Goal: Task Accomplishment & Management: Manage account settings

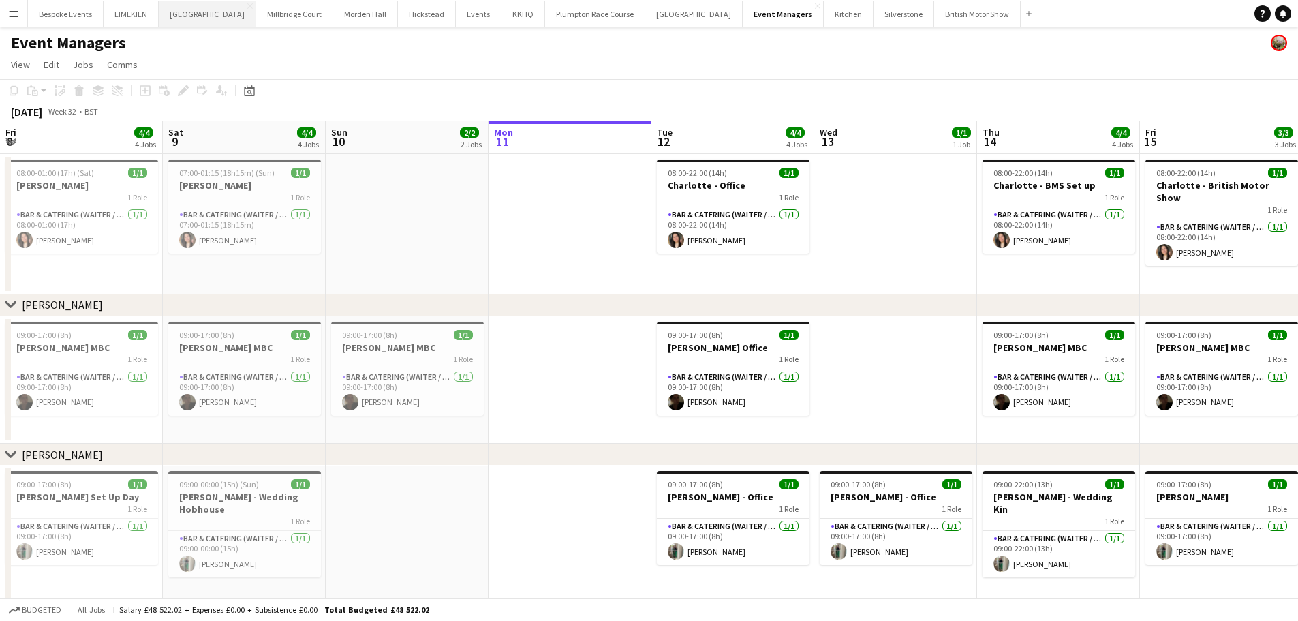
scroll to position [0, 326]
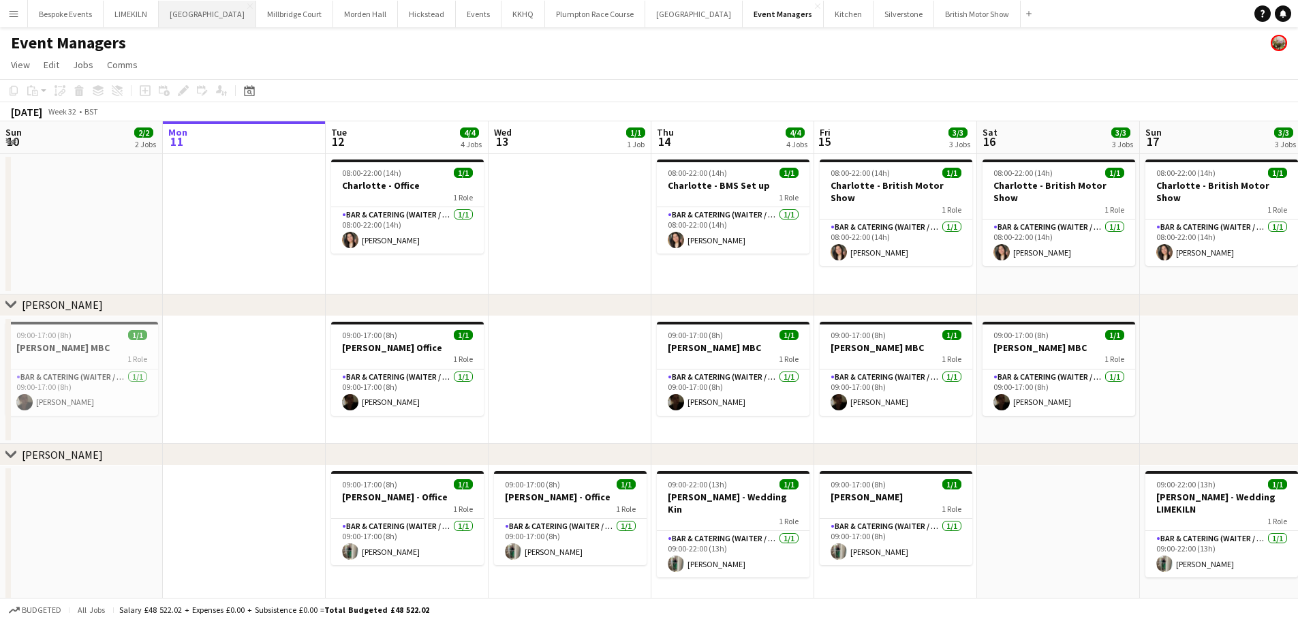
click at [170, 8] on button "Micklefield Hall Close" at bounding box center [207, 14] width 97 height 27
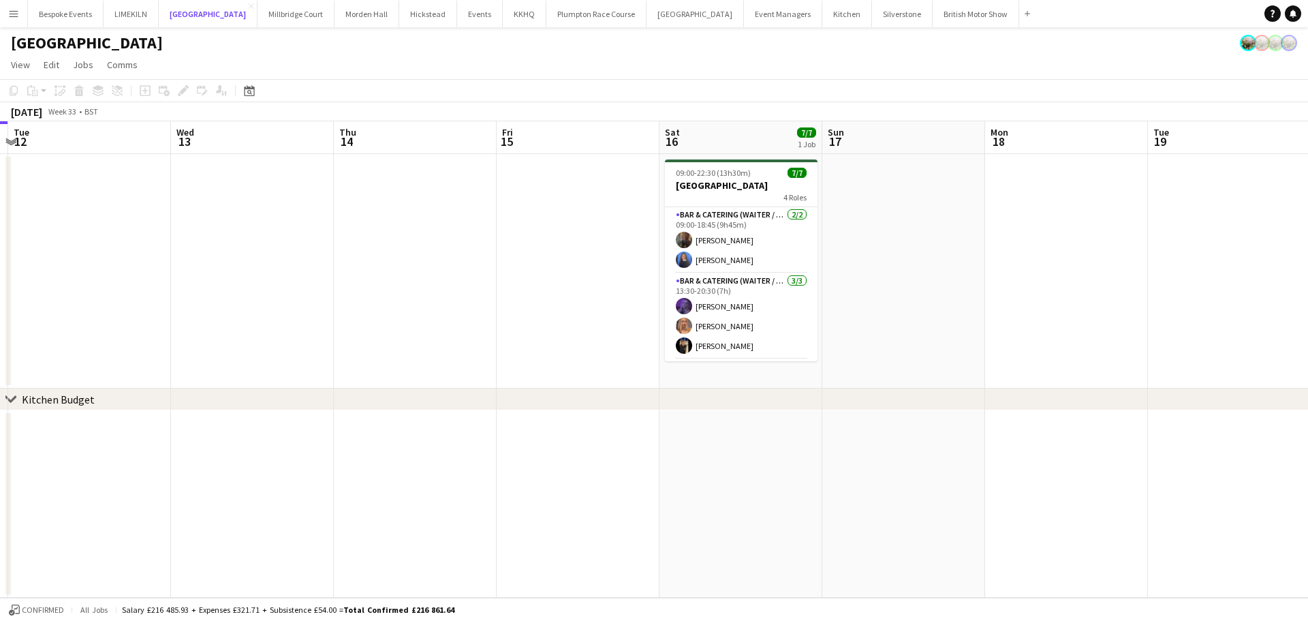
scroll to position [1, 0]
click at [258, 5] on button "[GEOGRAPHIC_DATA]" at bounding box center [296, 14] width 77 height 27
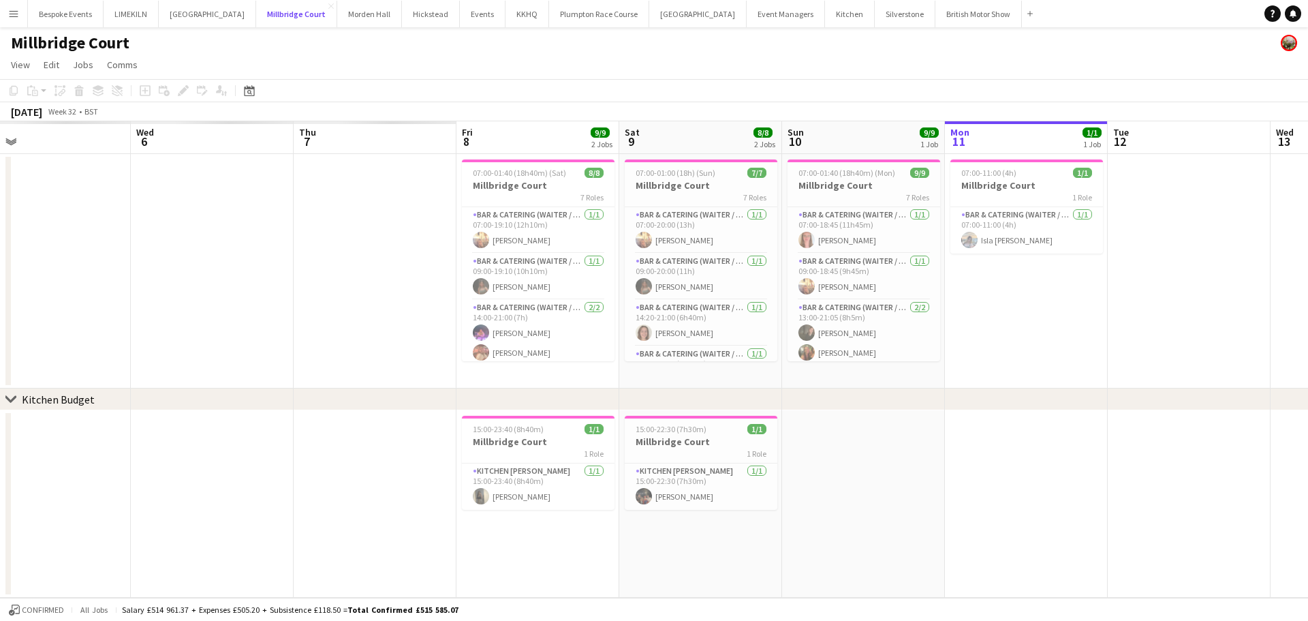
scroll to position [0, 358]
click at [522, 445] on h3 "Millbridge Court" at bounding box center [538, 441] width 153 height 12
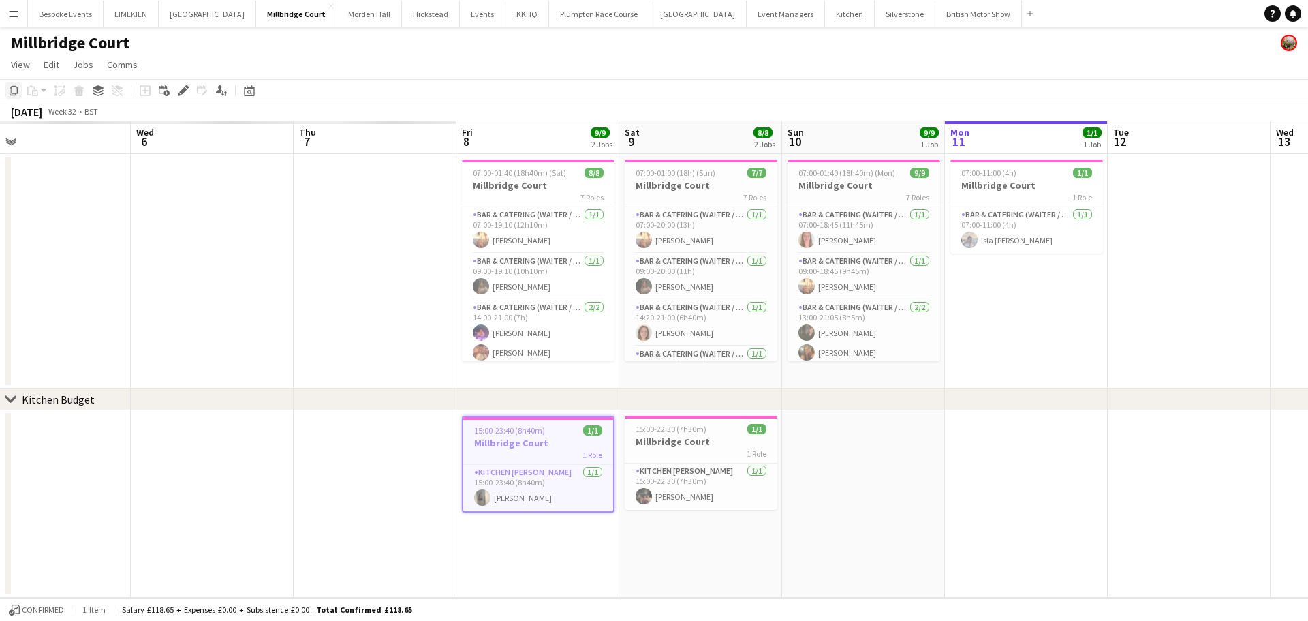
click at [14, 91] on icon "Copy" at bounding box center [13, 90] width 11 height 11
click at [741, 449] on div "1 Role" at bounding box center [701, 453] width 153 height 11
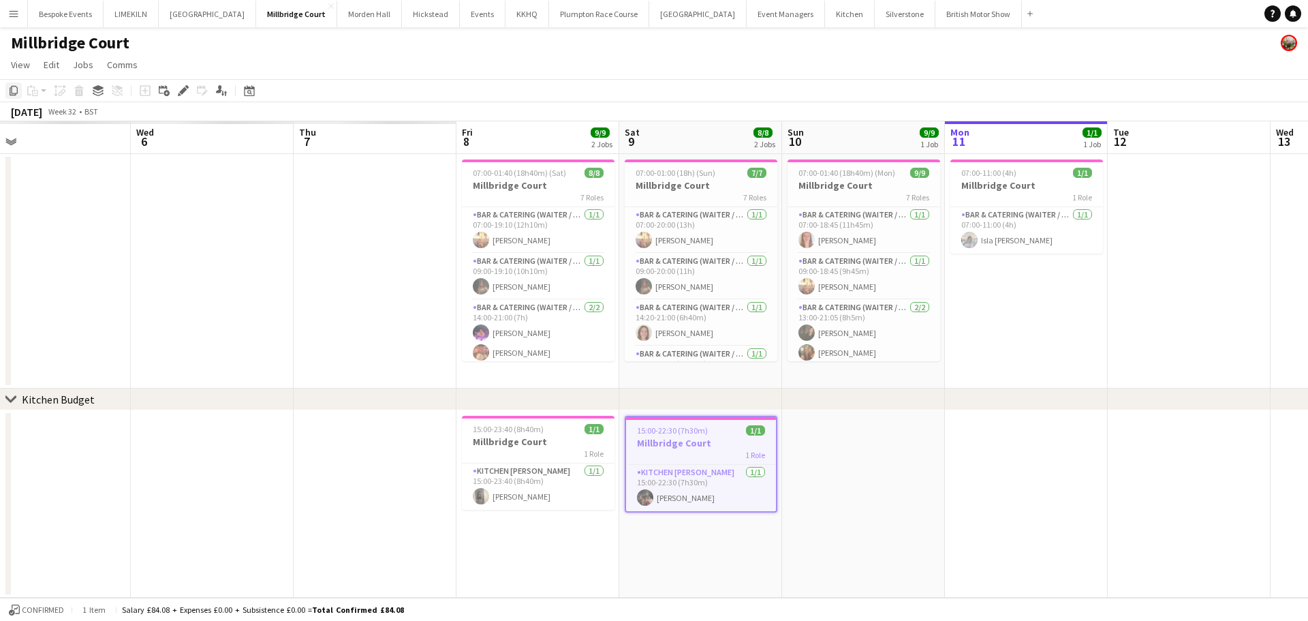
click at [14, 91] on icon "Copy" at bounding box center [13, 90] width 11 height 11
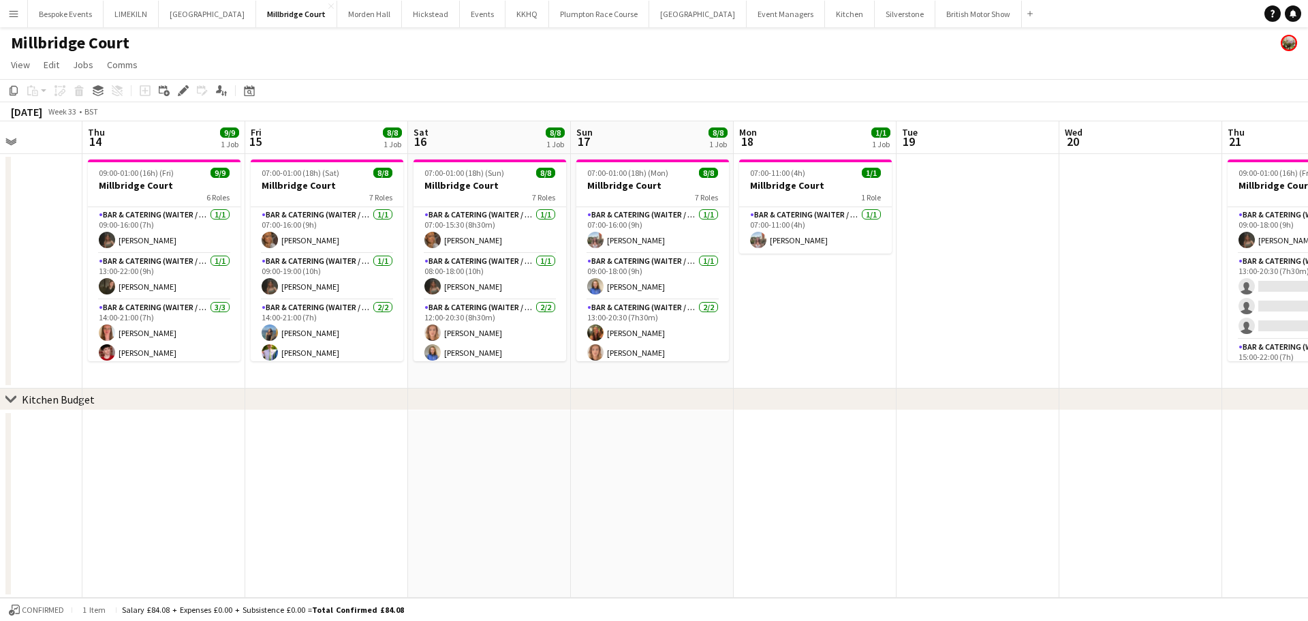
scroll to position [0, 407]
click at [211, 432] on app-date-cell at bounding box center [163, 503] width 163 height 187
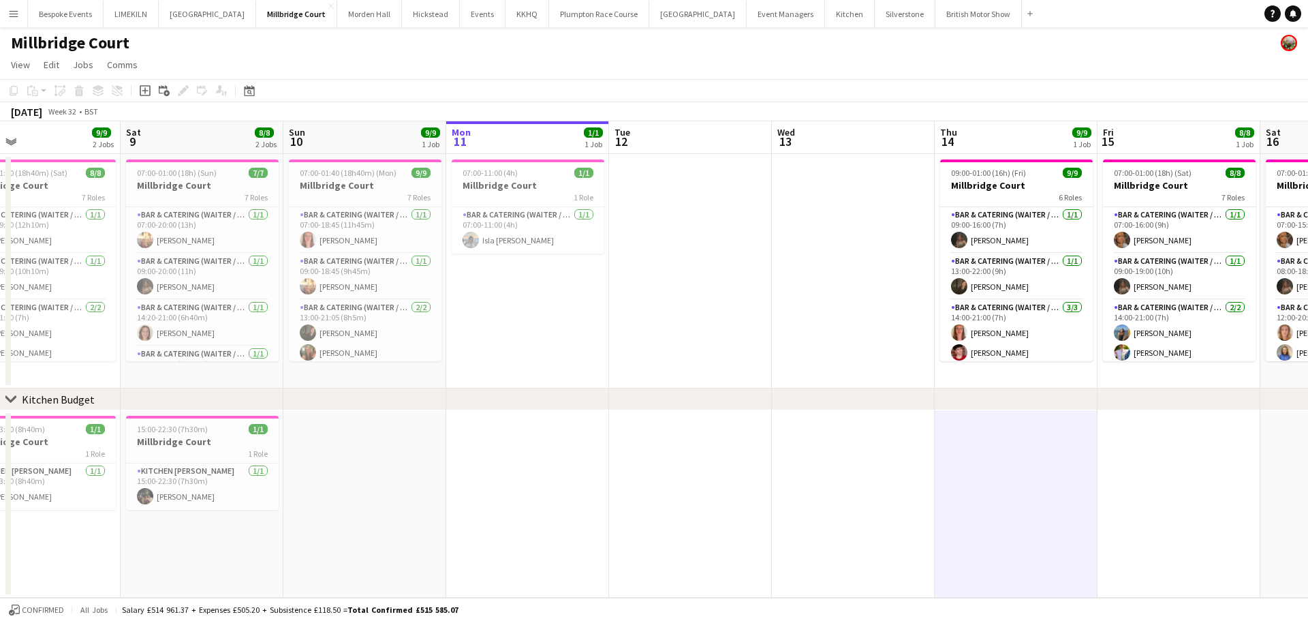
scroll to position [0, 369]
click at [181, 440] on h3 "Millbridge Court" at bounding box center [201, 441] width 153 height 12
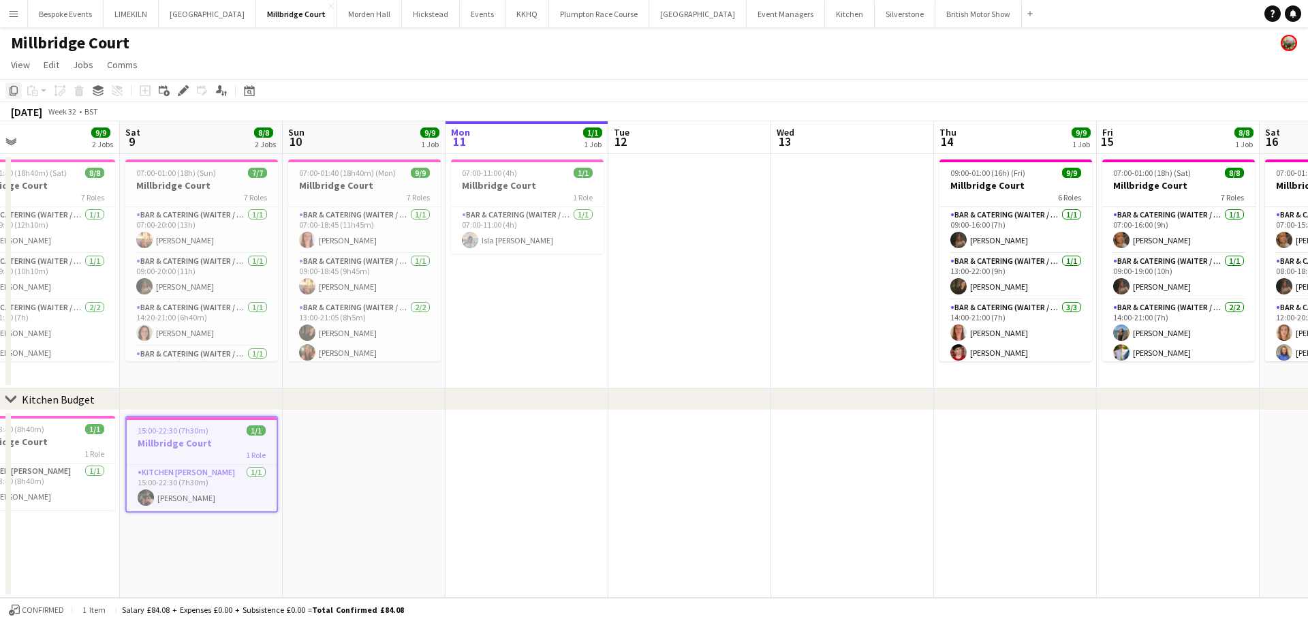
click at [10, 93] on icon "Copy" at bounding box center [13, 90] width 11 height 11
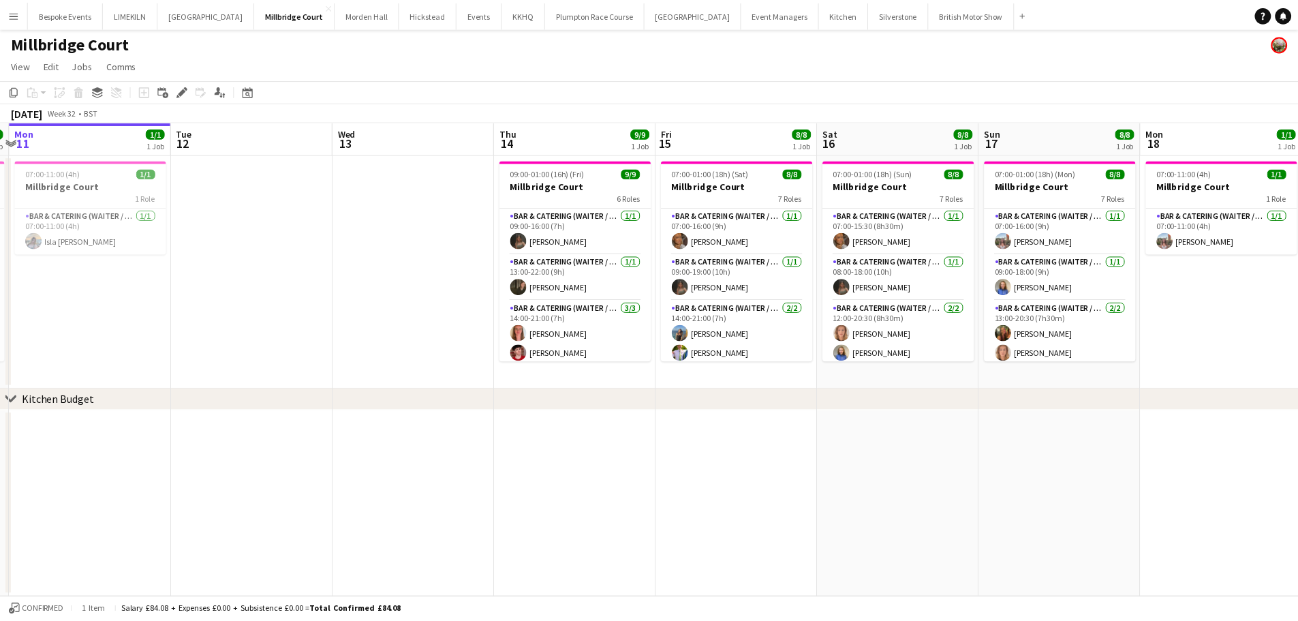
scroll to position [0, 480]
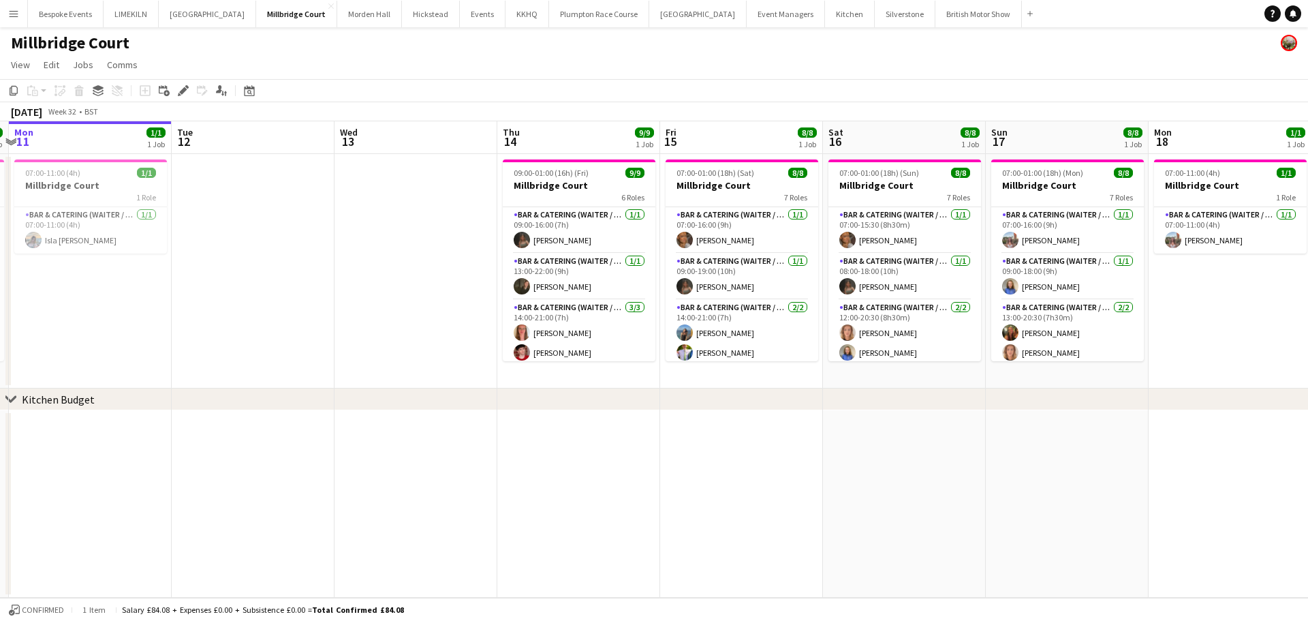
click at [571, 446] on app-date-cell at bounding box center [578, 503] width 163 height 187
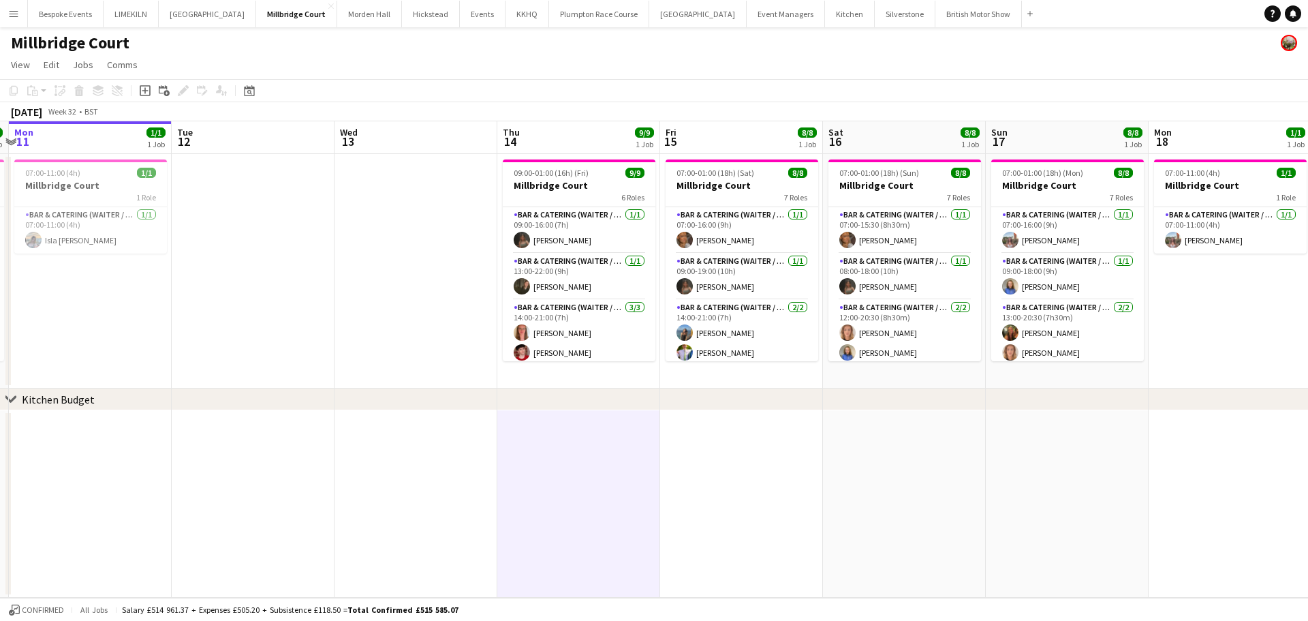
click at [590, 455] on app-date-cell at bounding box center [578, 503] width 163 height 187
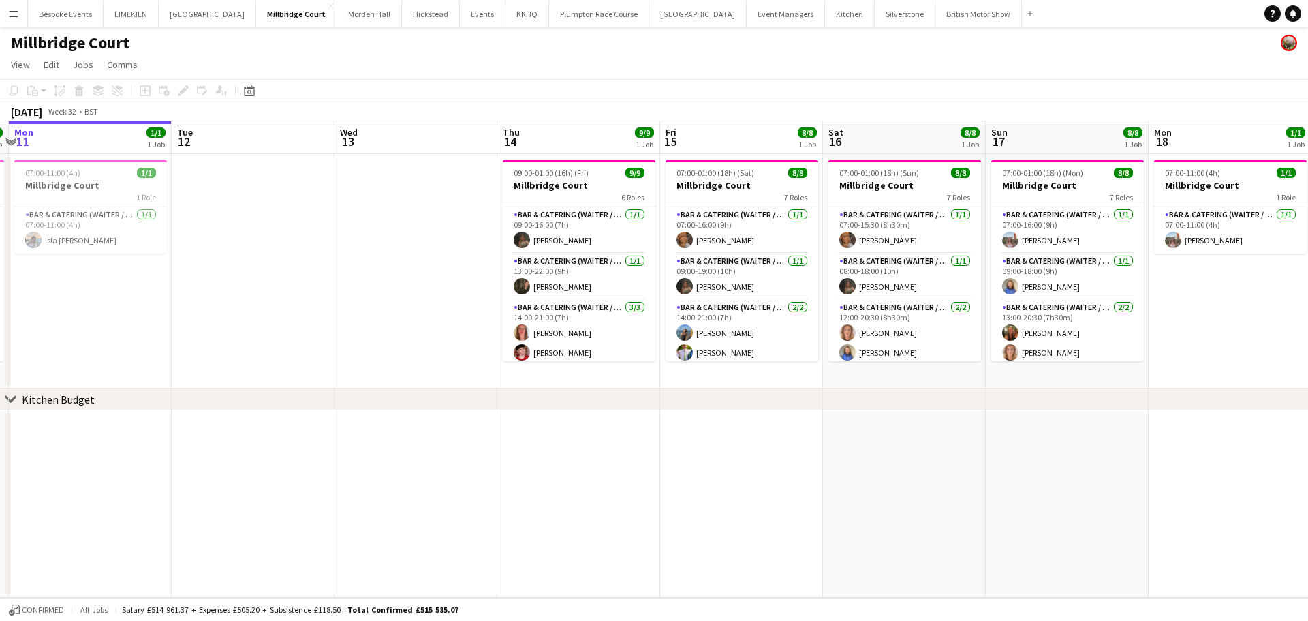
click at [590, 455] on app-date-cell at bounding box center [578, 503] width 163 height 187
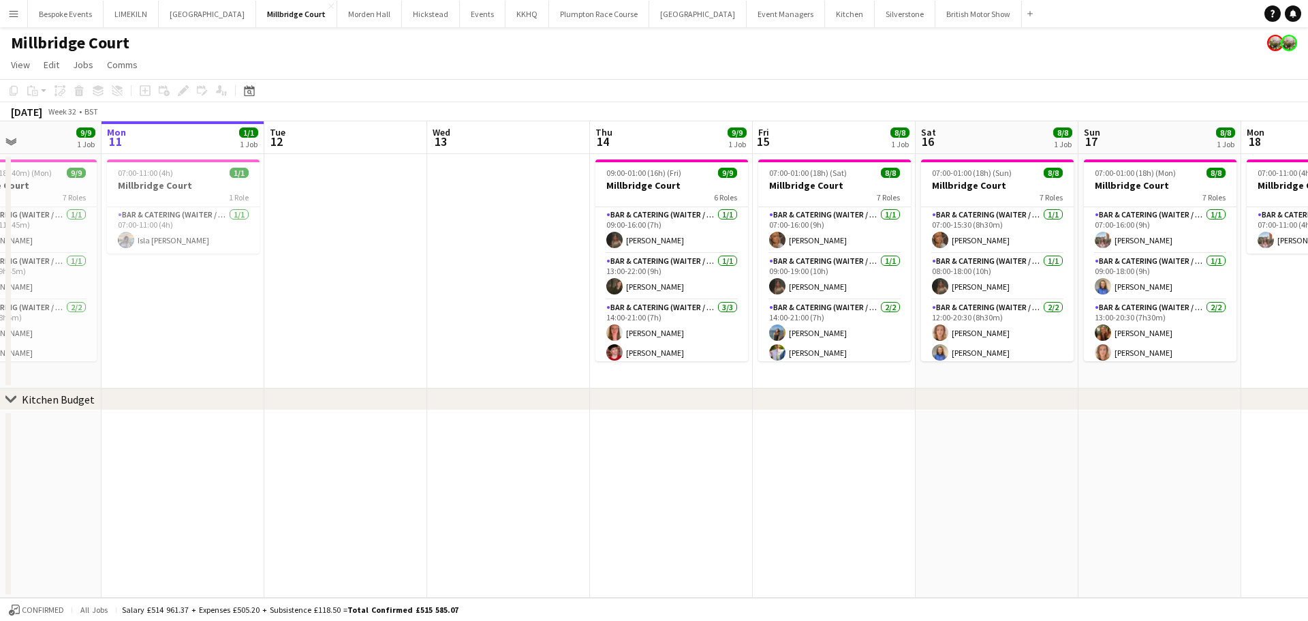
scroll to position [0, 388]
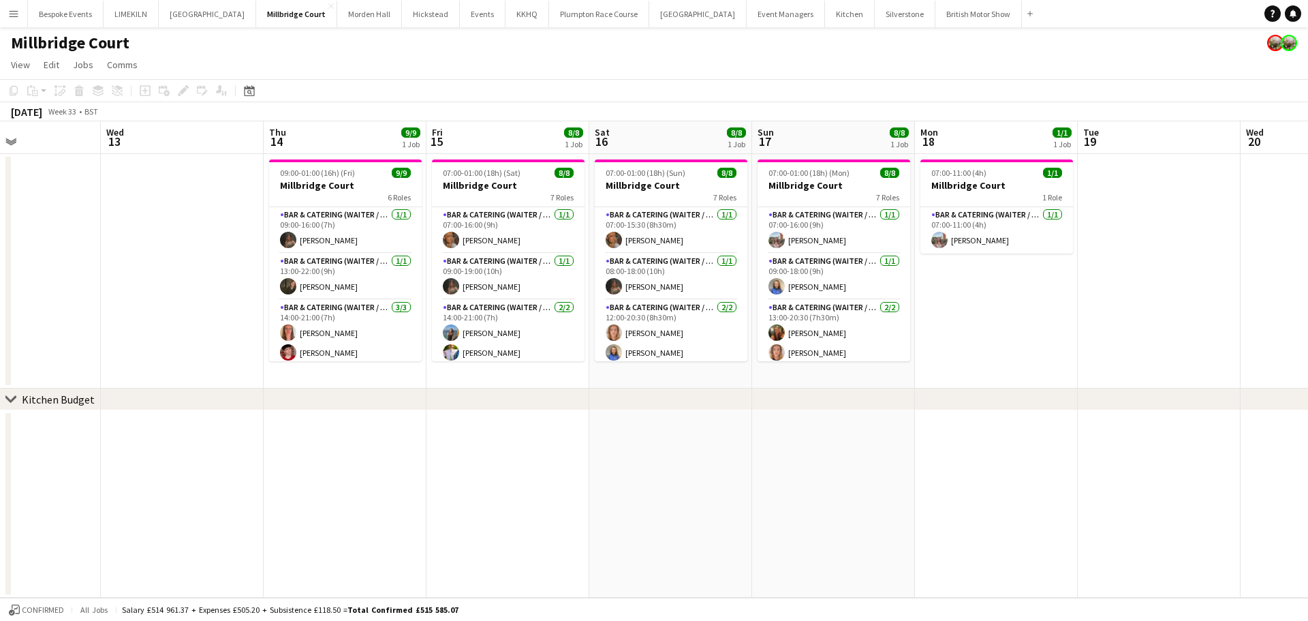
click at [356, 444] on app-date-cell at bounding box center [345, 503] width 163 height 187
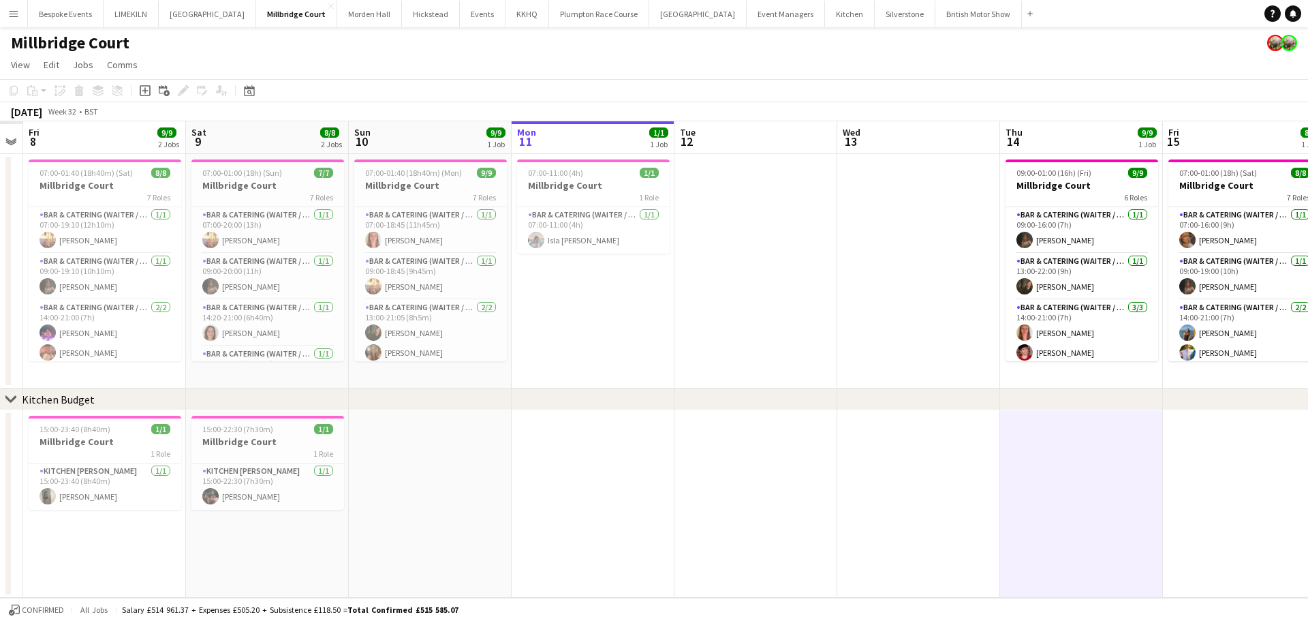
scroll to position [0, 409]
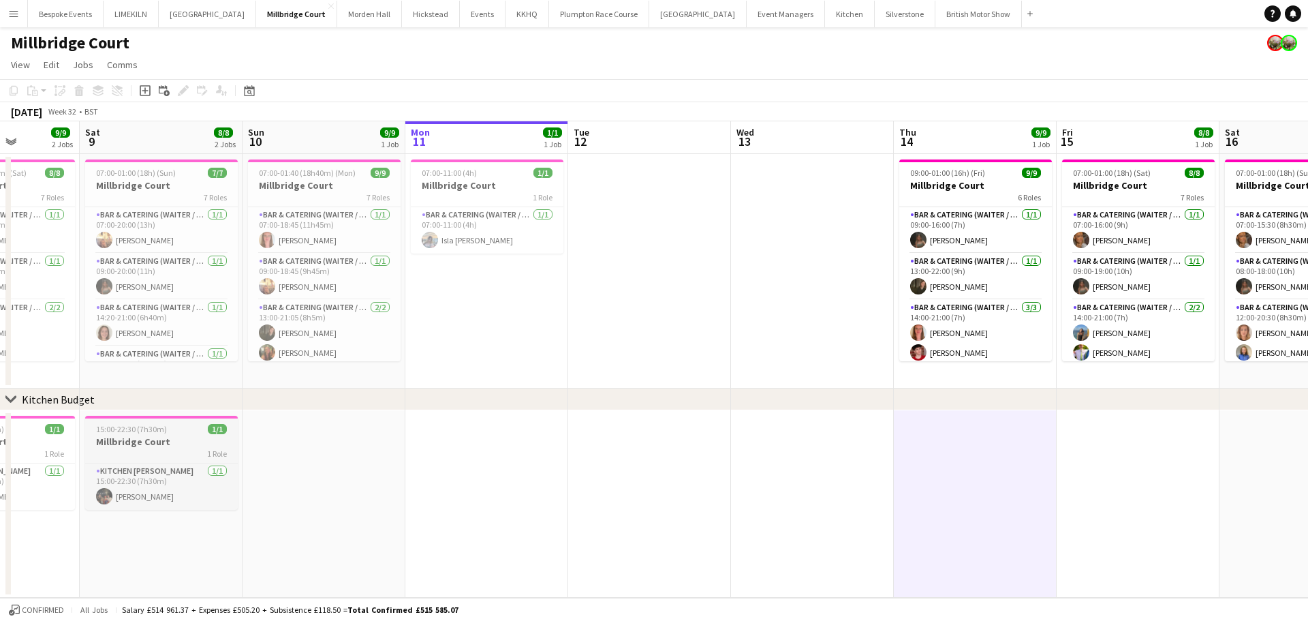
click at [159, 439] on h3 "Millbridge Court" at bounding box center [161, 441] width 153 height 12
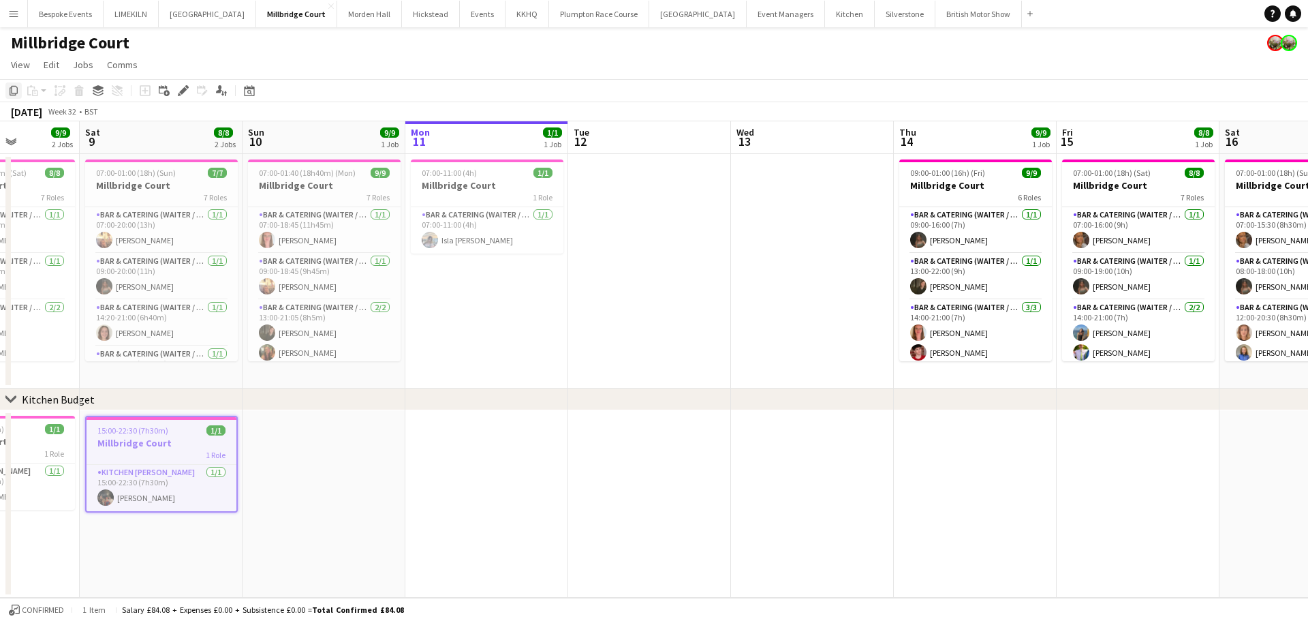
click at [14, 89] on icon "Copy" at bounding box center [13, 90] width 11 height 11
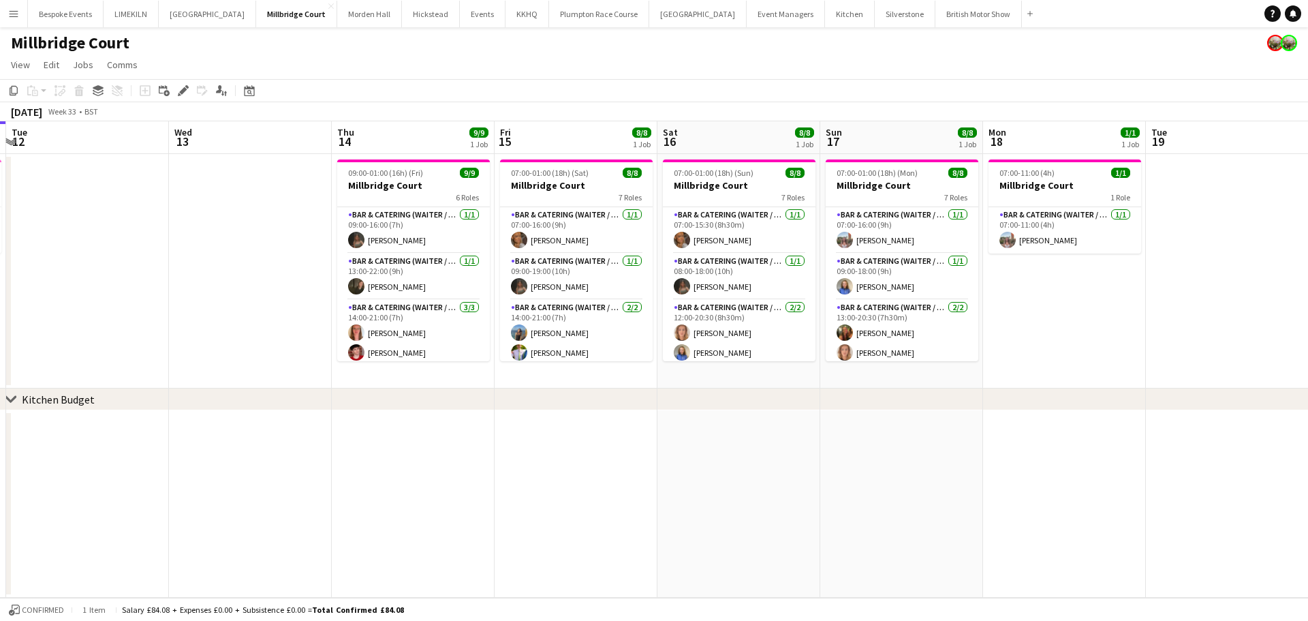
scroll to position [0, 647]
click at [421, 448] on app-date-cell at bounding box center [411, 503] width 163 height 187
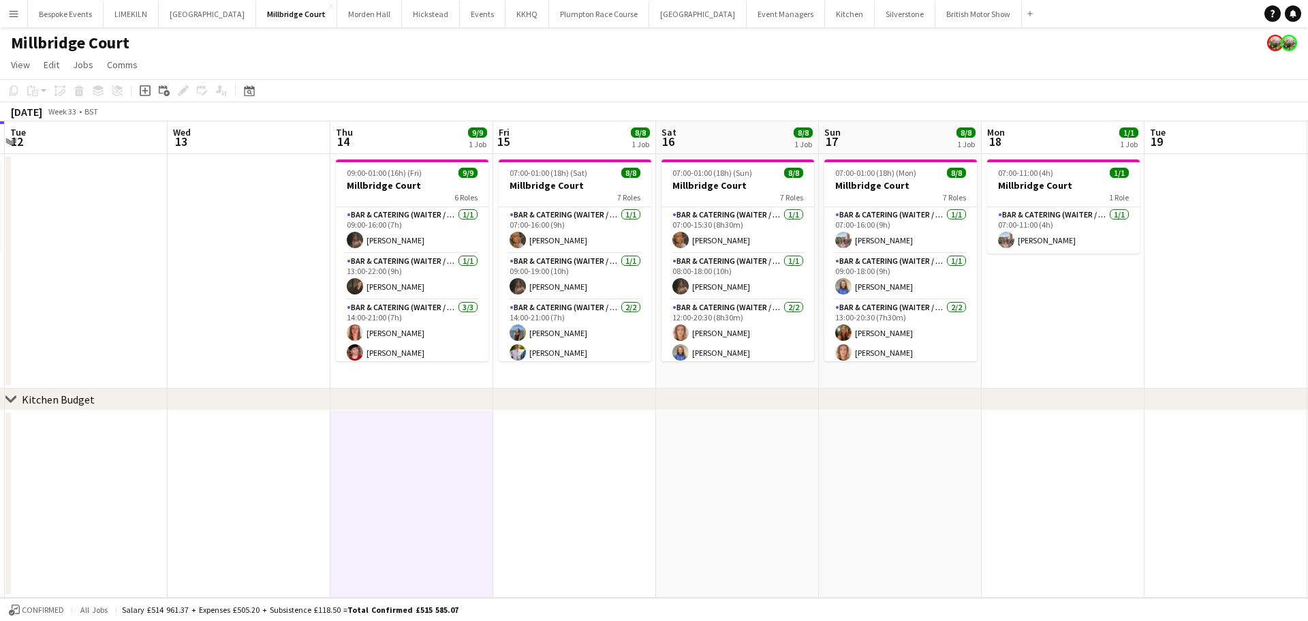
click at [356, 466] on app-date-cell at bounding box center [411, 503] width 163 height 187
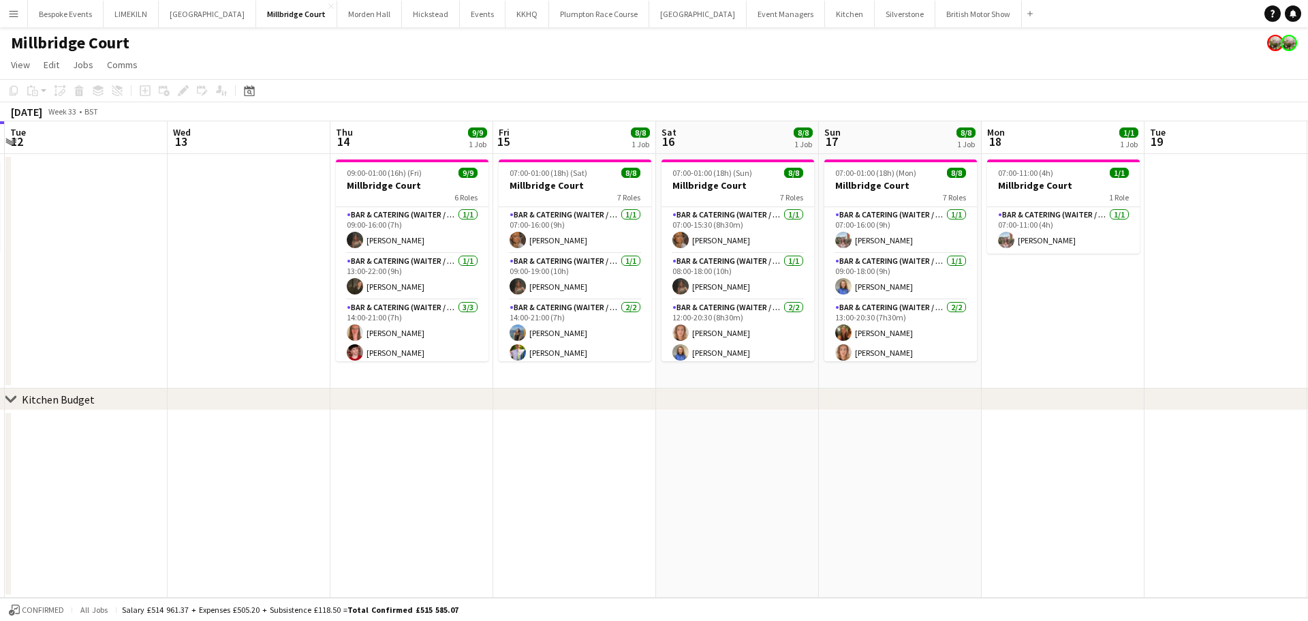
click at [356, 466] on app-date-cell at bounding box center [411, 503] width 163 height 187
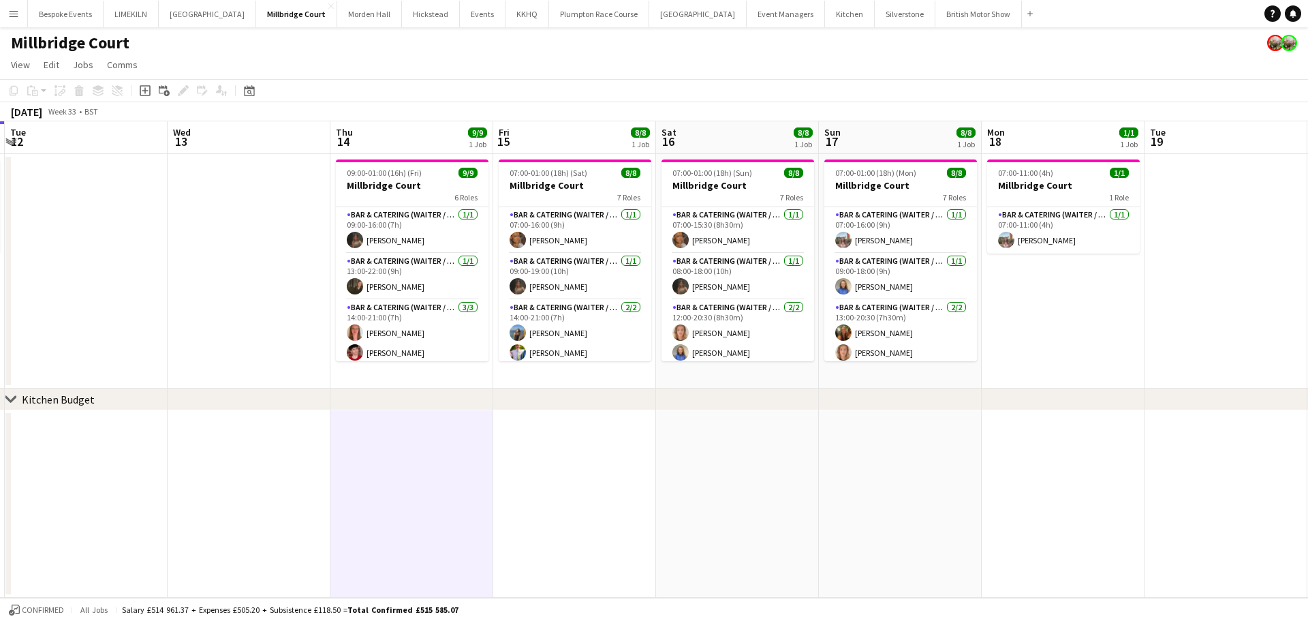
click at [553, 478] on app-date-cell at bounding box center [574, 503] width 163 height 187
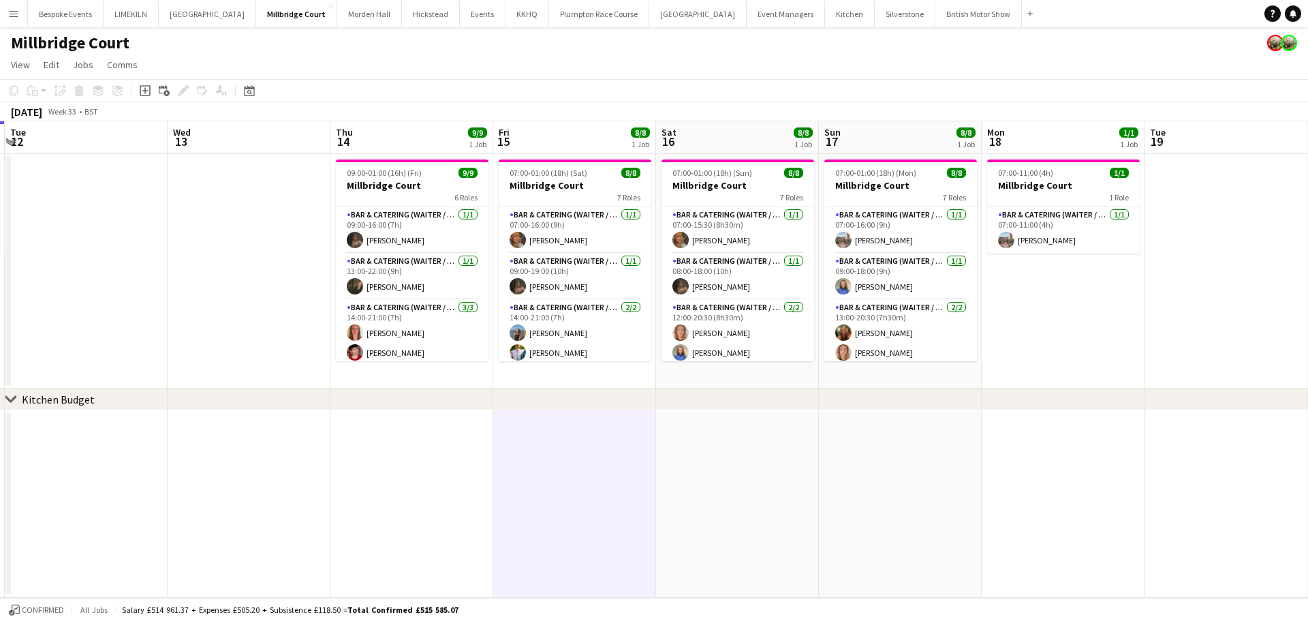
click at [780, 492] on app-date-cell at bounding box center [737, 503] width 163 height 187
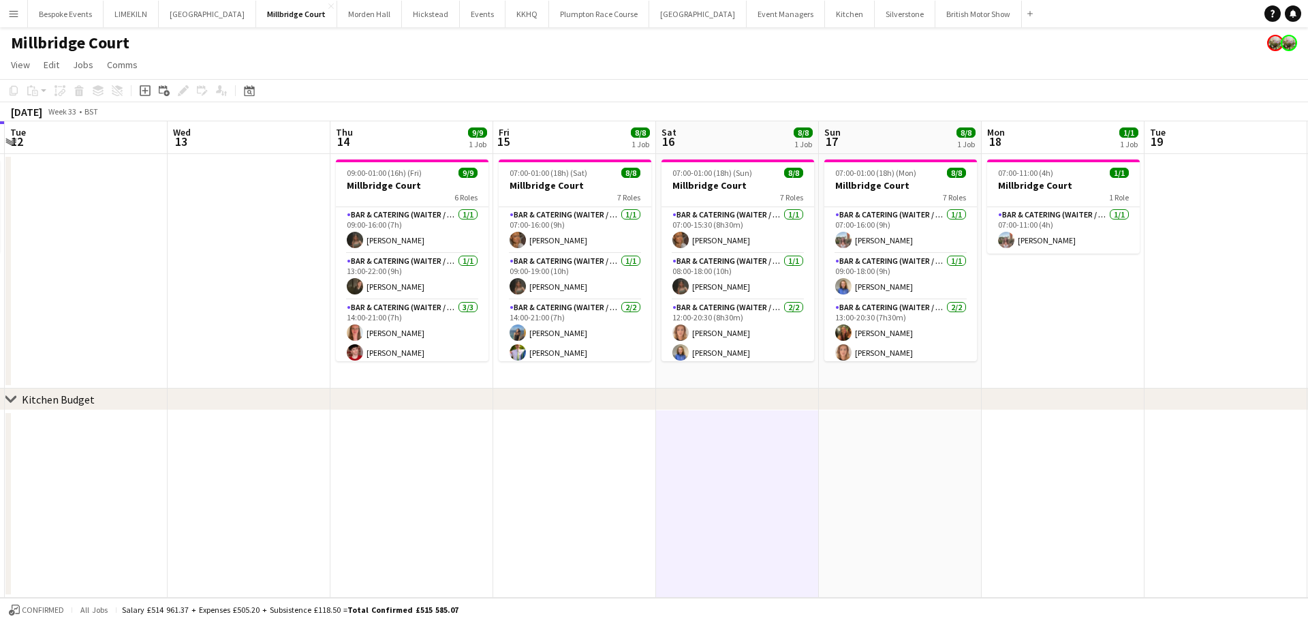
click at [993, 479] on app-date-cell at bounding box center [1063, 503] width 163 height 187
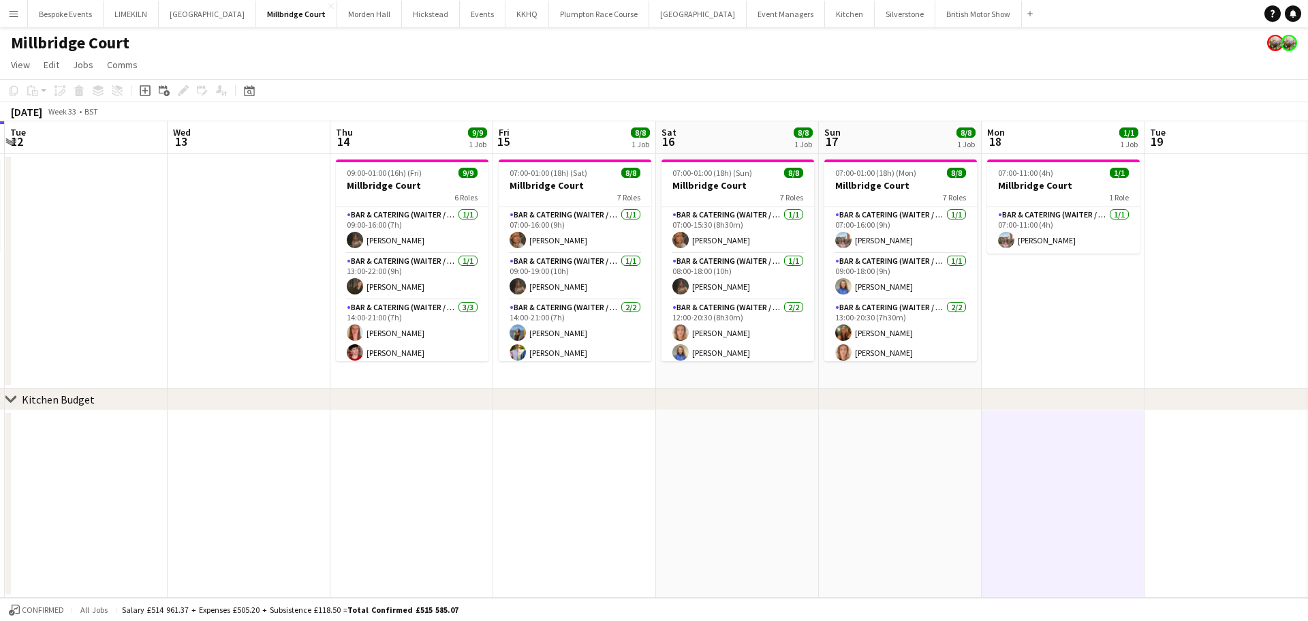
click at [906, 470] on app-date-cell at bounding box center [900, 503] width 163 height 187
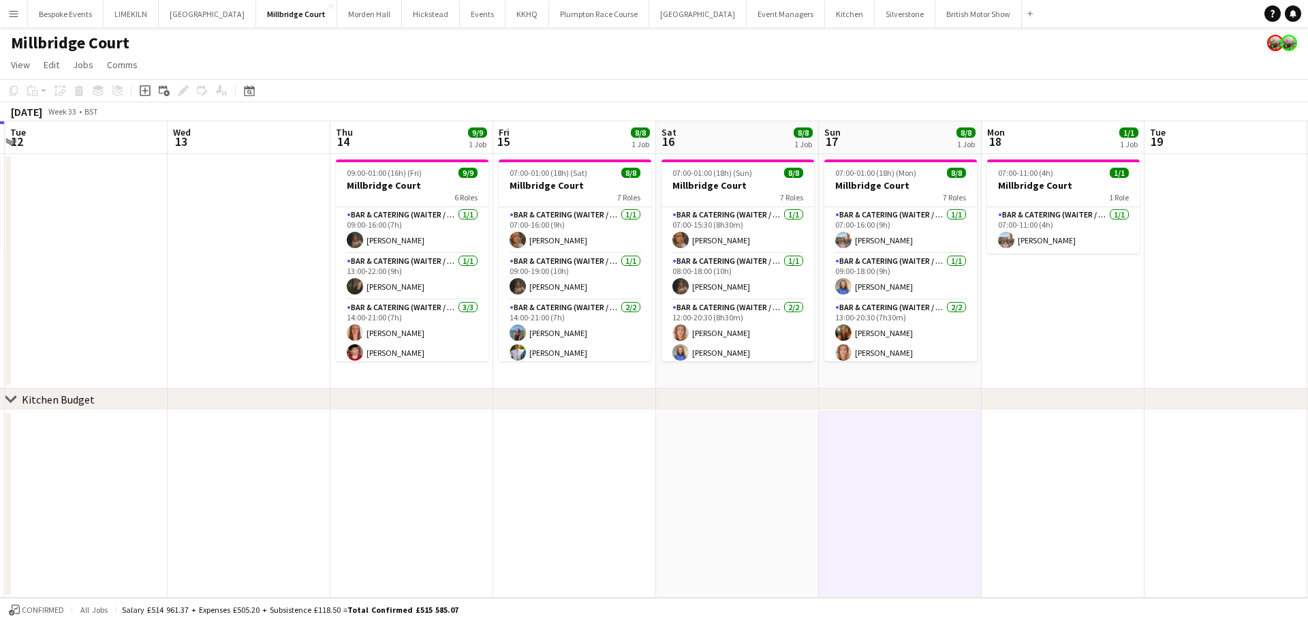
click at [369, 442] on app-date-cell at bounding box center [411, 503] width 163 height 187
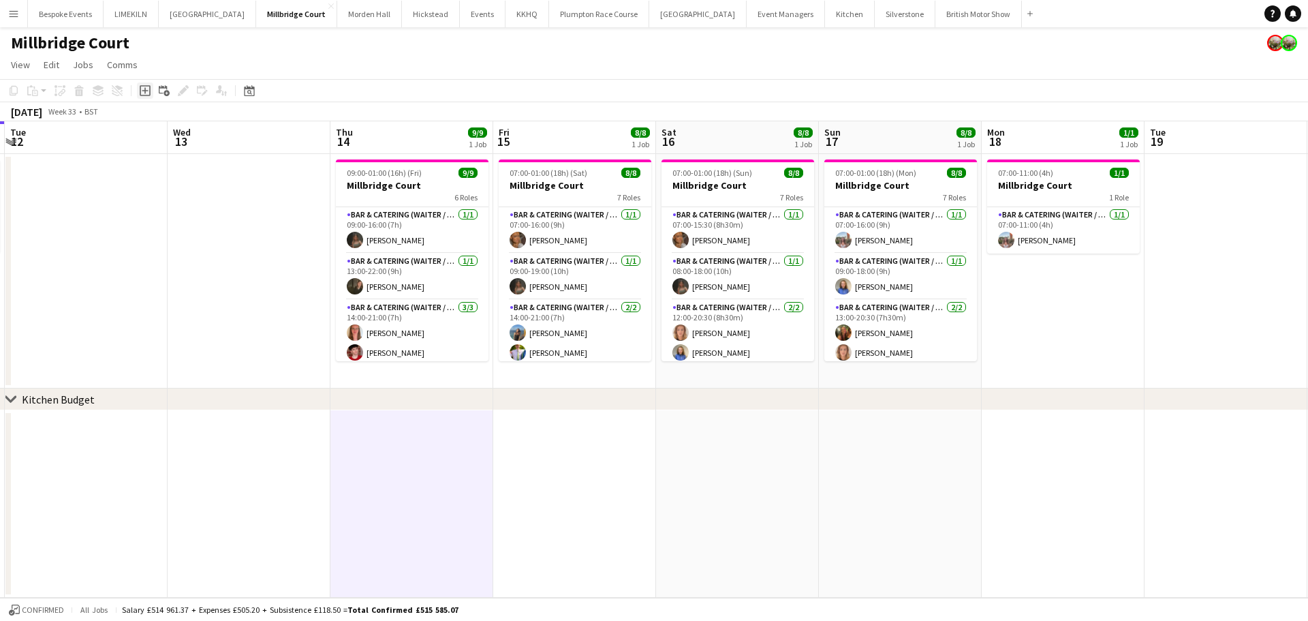
click at [143, 99] on div "Add job" at bounding box center [145, 90] width 16 height 16
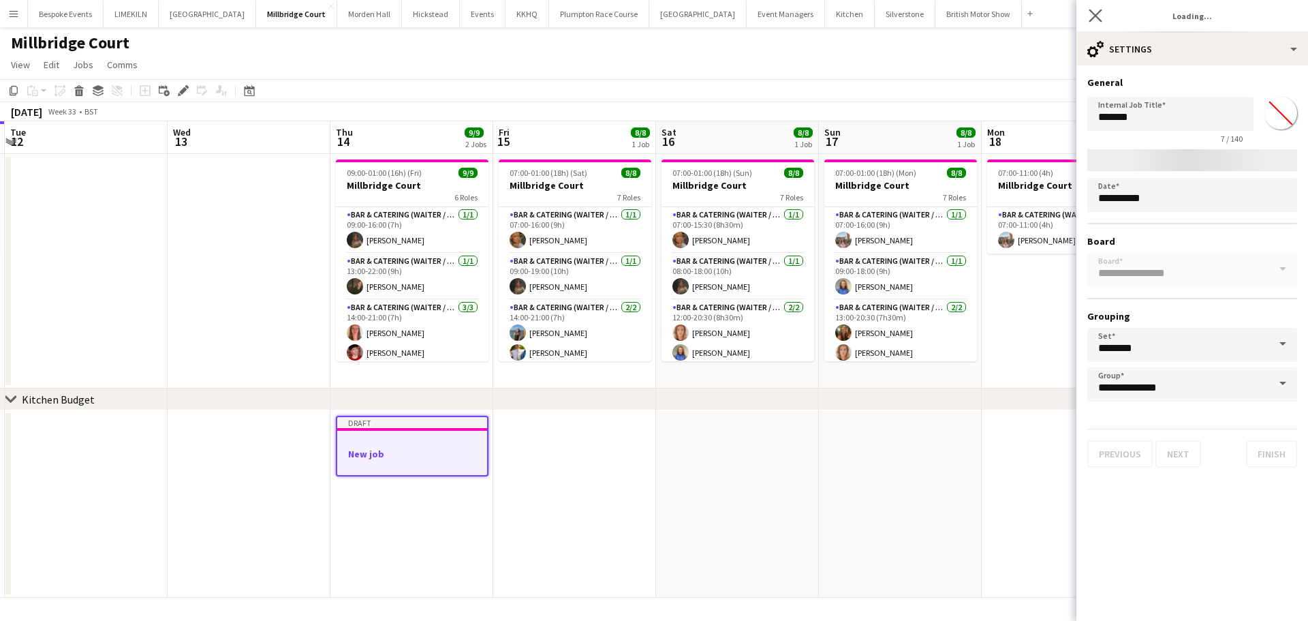
click at [1097, 22] on icon "Close pop-in" at bounding box center [1095, 15] width 13 height 13
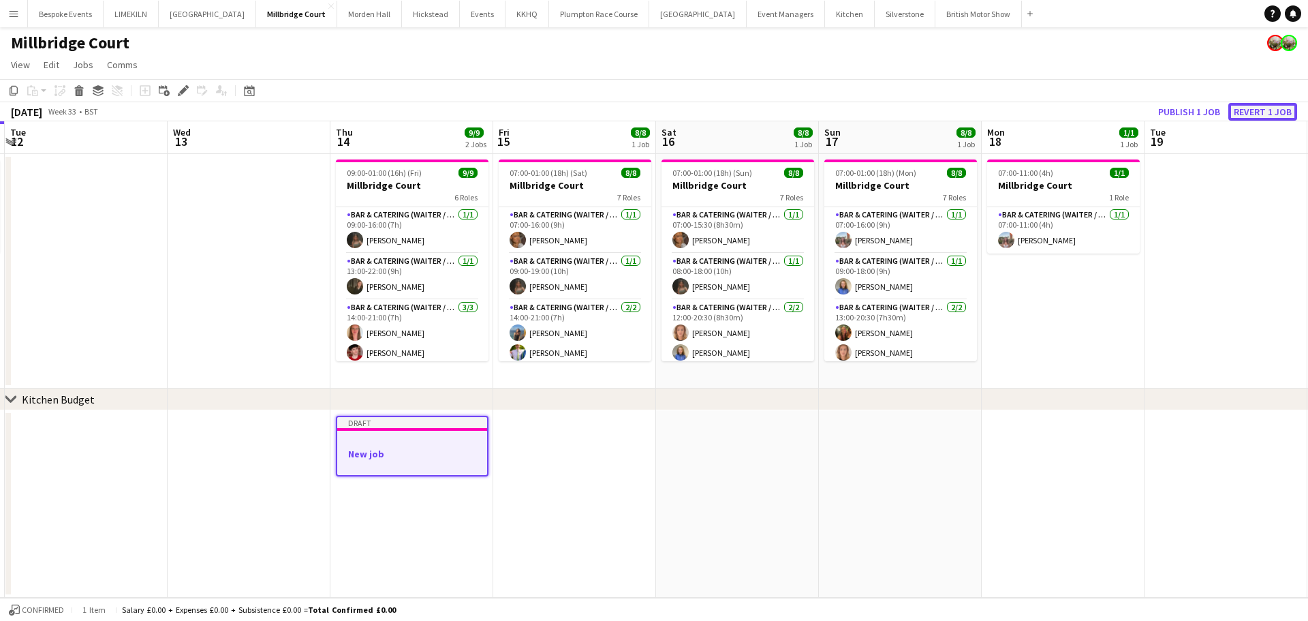
click at [1267, 114] on button "Revert 1 job" at bounding box center [1263, 112] width 69 height 18
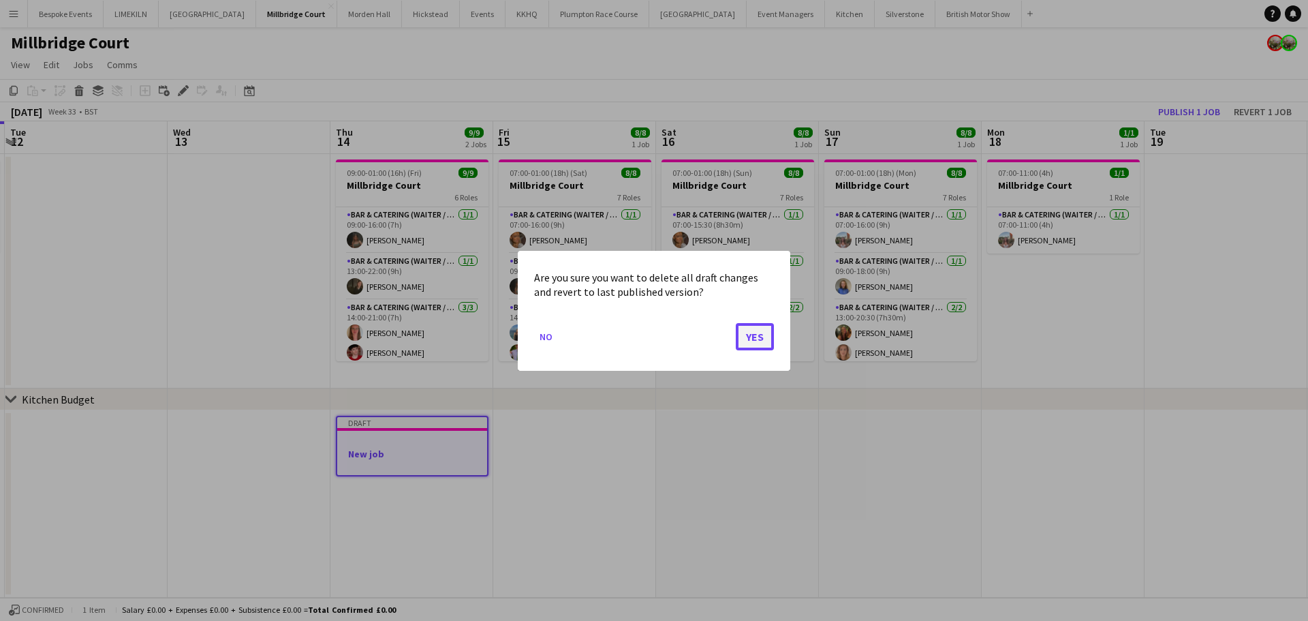
click at [744, 337] on button "Yes" at bounding box center [755, 335] width 38 height 27
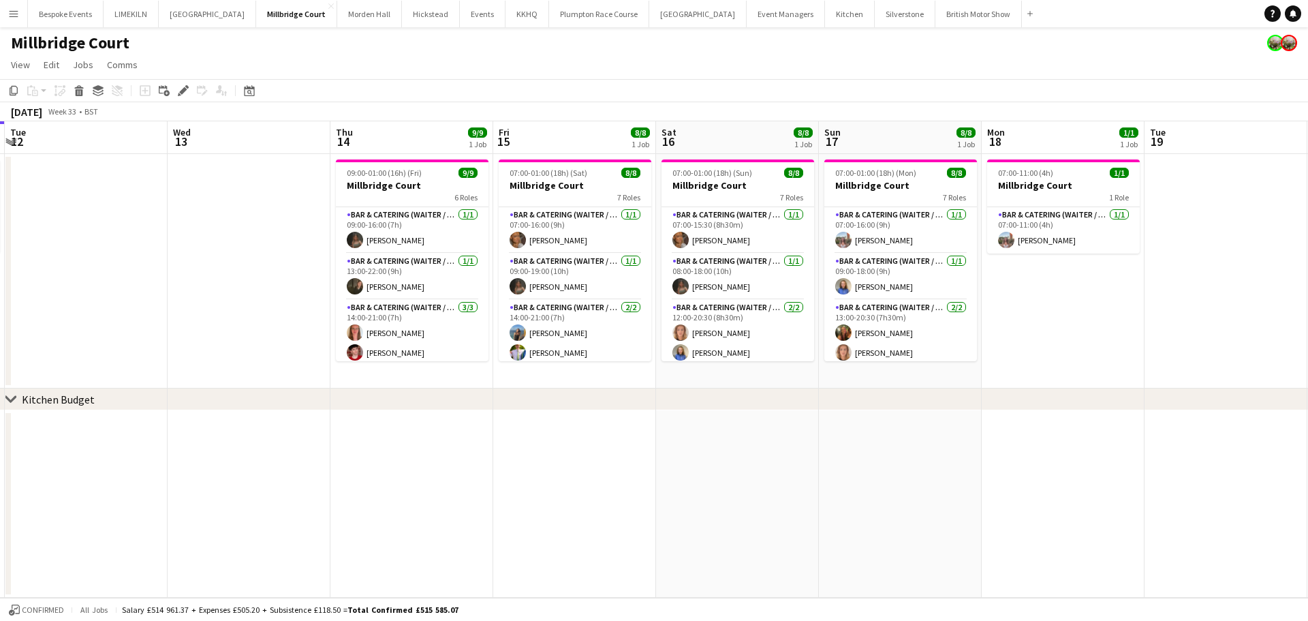
click at [373, 442] on app-date-cell at bounding box center [411, 503] width 163 height 187
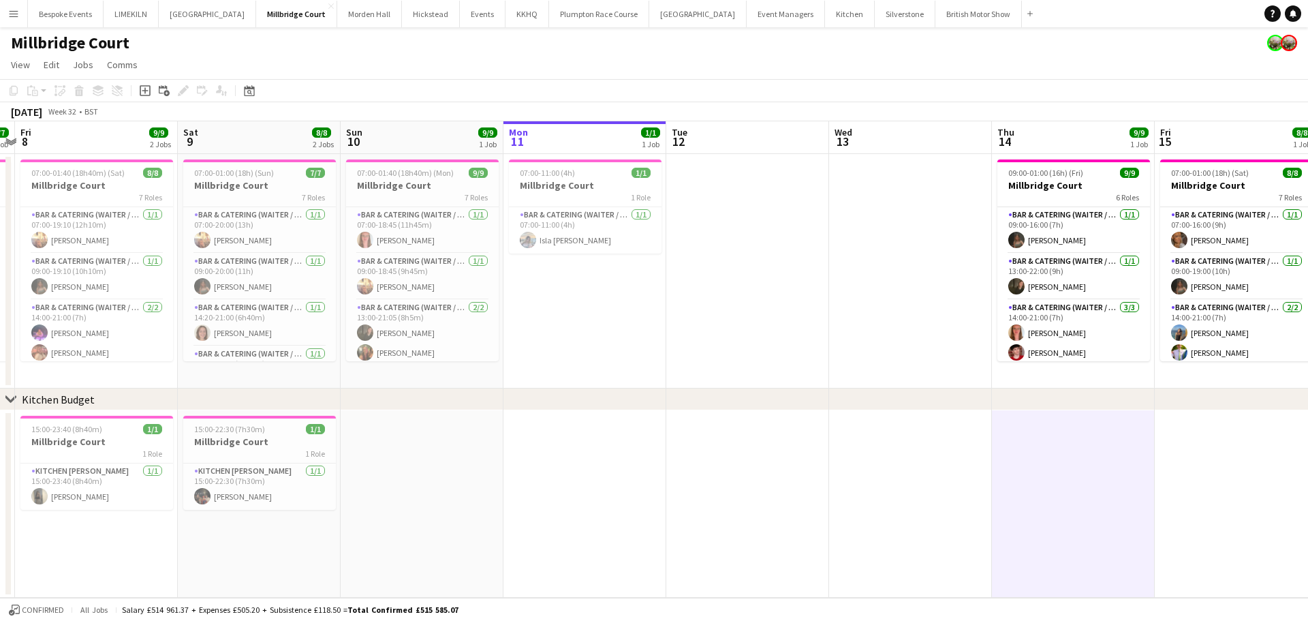
scroll to position [0, 310]
click at [282, 446] on h3 "Millbridge Court" at bounding box center [260, 441] width 153 height 12
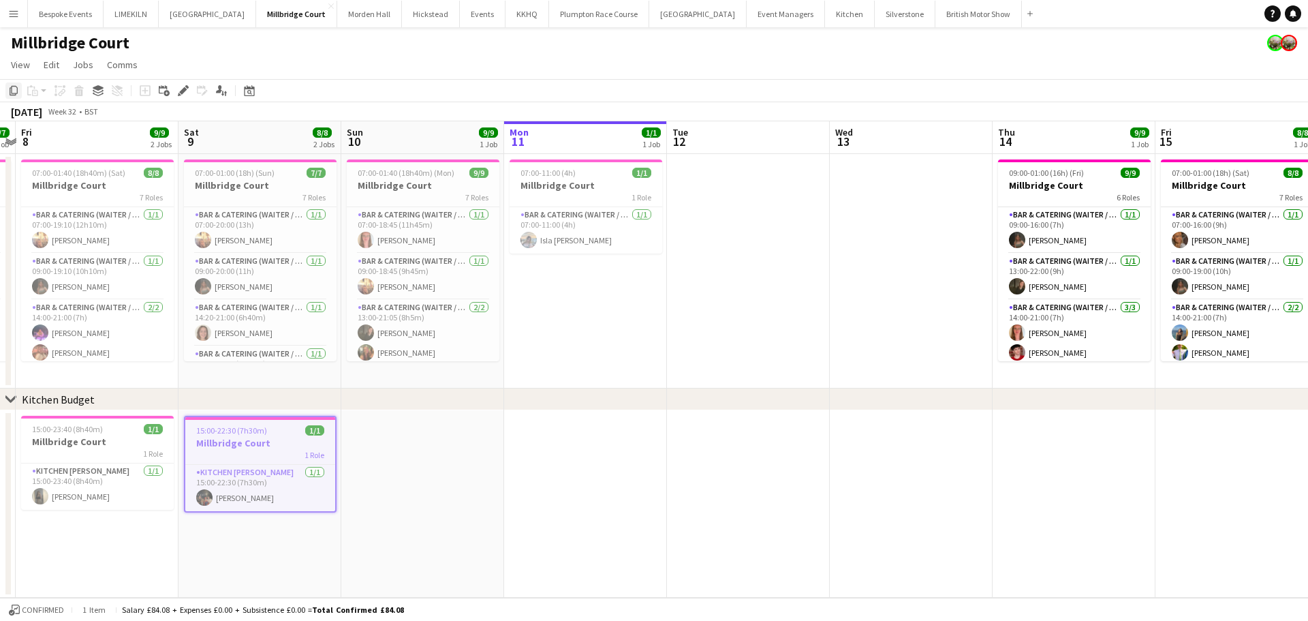
click at [10, 90] on icon at bounding box center [14, 91] width 8 height 10
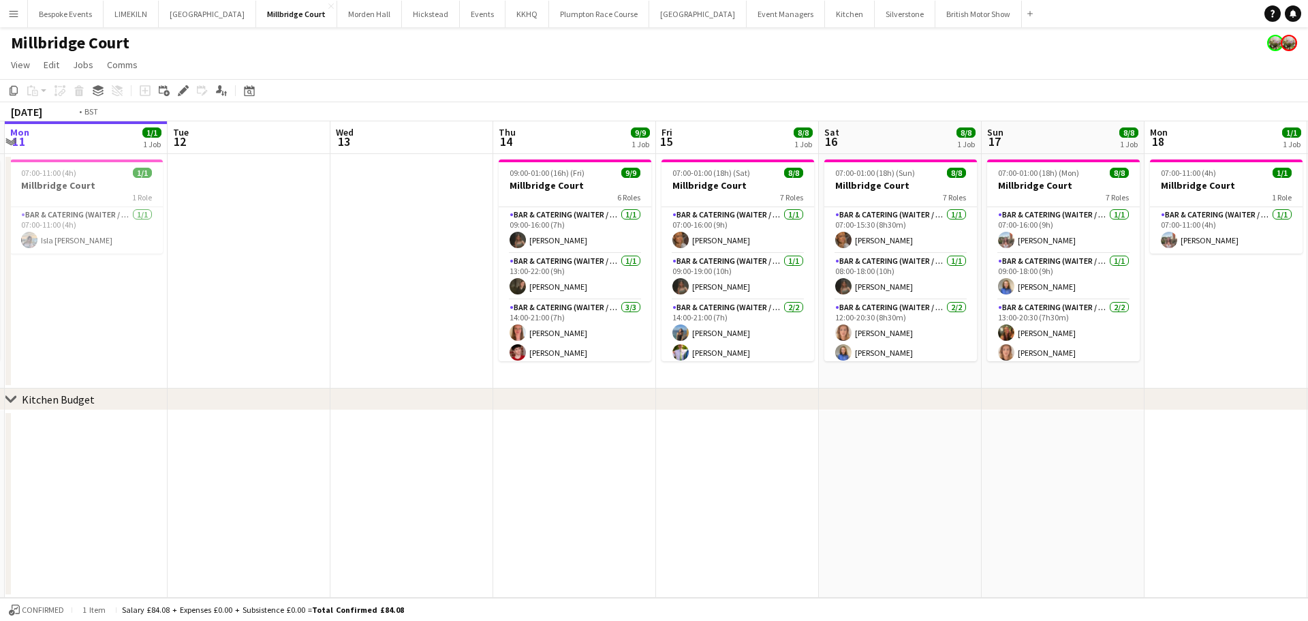
scroll to position [0, 503]
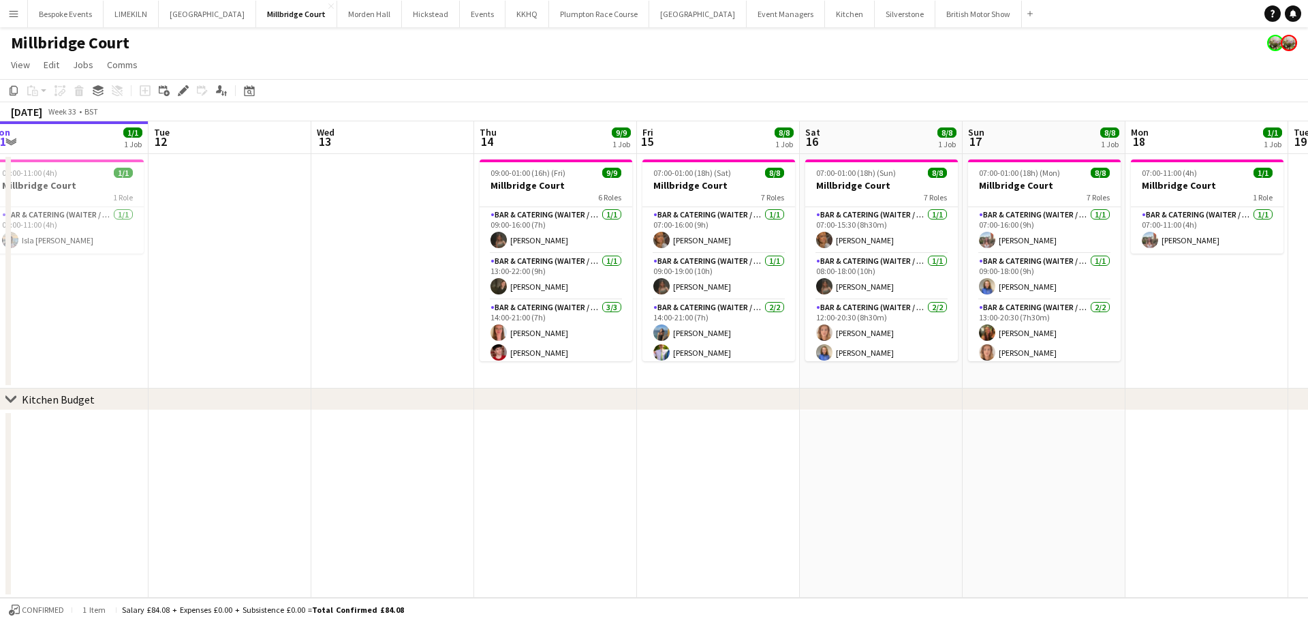
click at [542, 439] on app-date-cell at bounding box center [555, 503] width 163 height 187
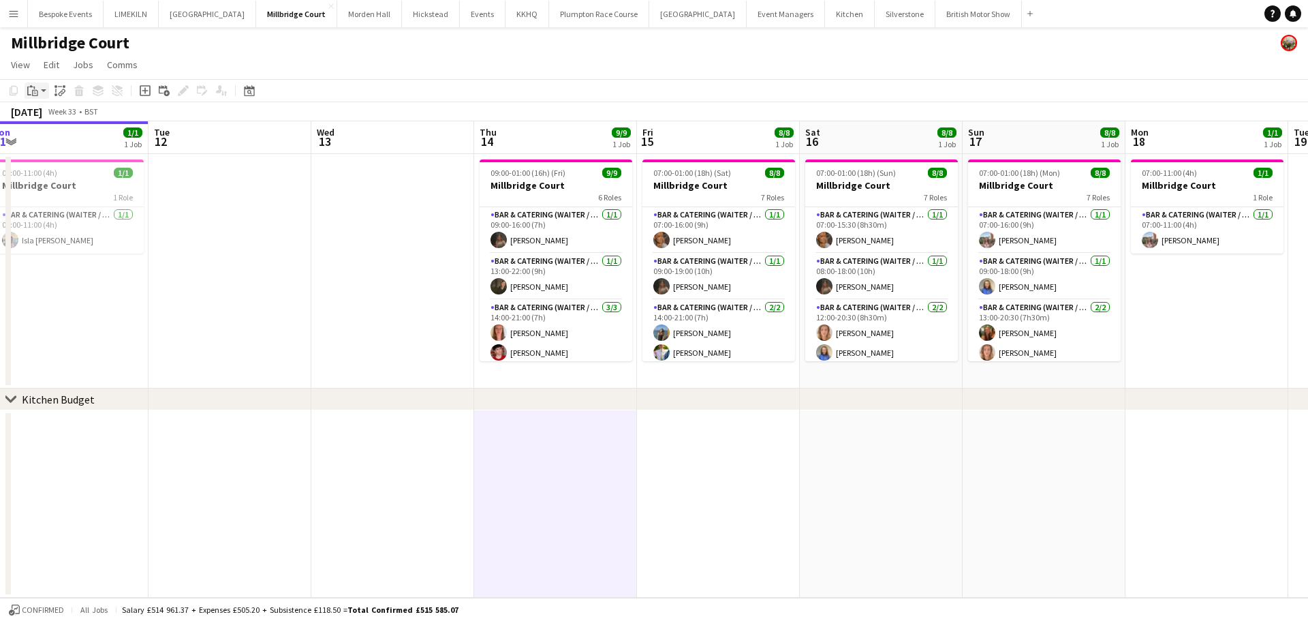
click at [31, 87] on icon at bounding box center [30, 86] width 3 height 2
click at [45, 117] on link "Paste Ctrl+V" at bounding box center [100, 116] width 128 height 12
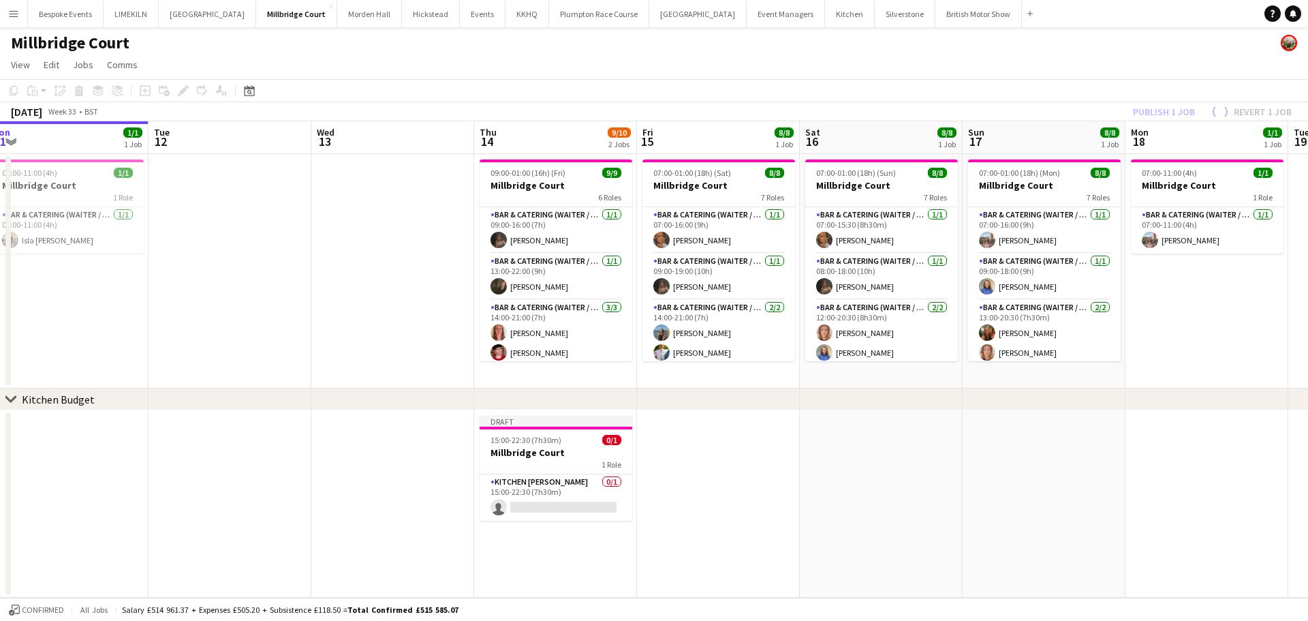
click at [704, 455] on app-date-cell at bounding box center [718, 503] width 163 height 187
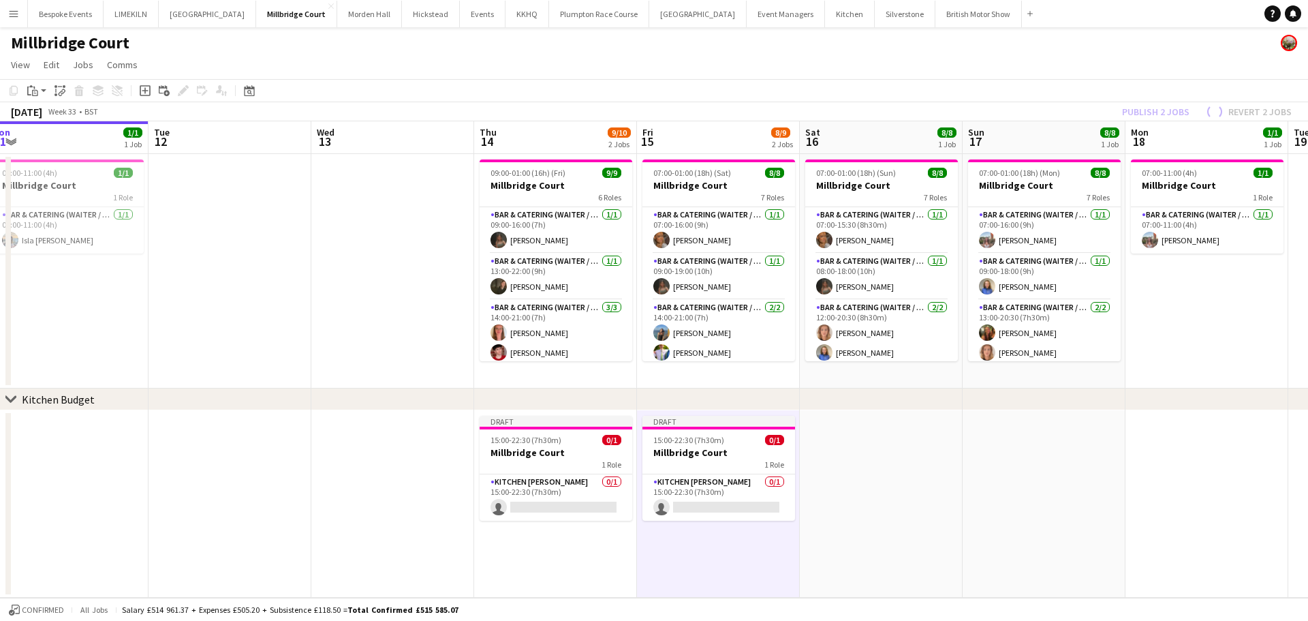
click at [888, 453] on app-date-cell at bounding box center [881, 503] width 163 height 187
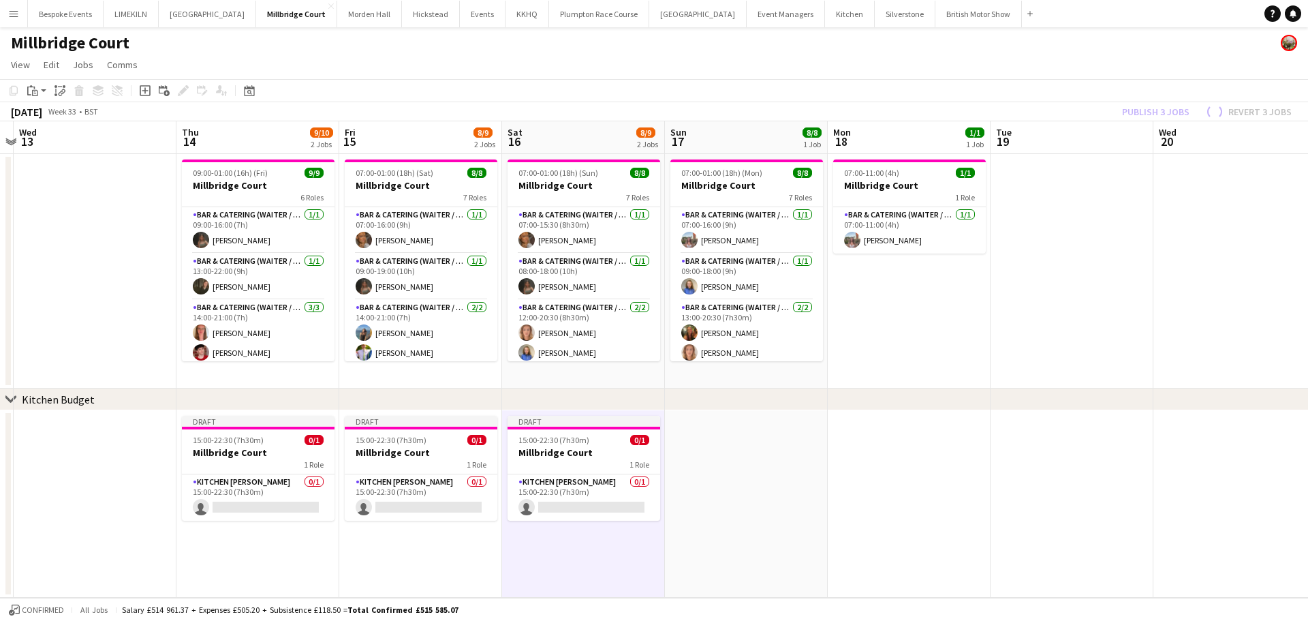
scroll to position [0, 476]
click at [881, 464] on app-date-cell at bounding box center [908, 503] width 163 height 187
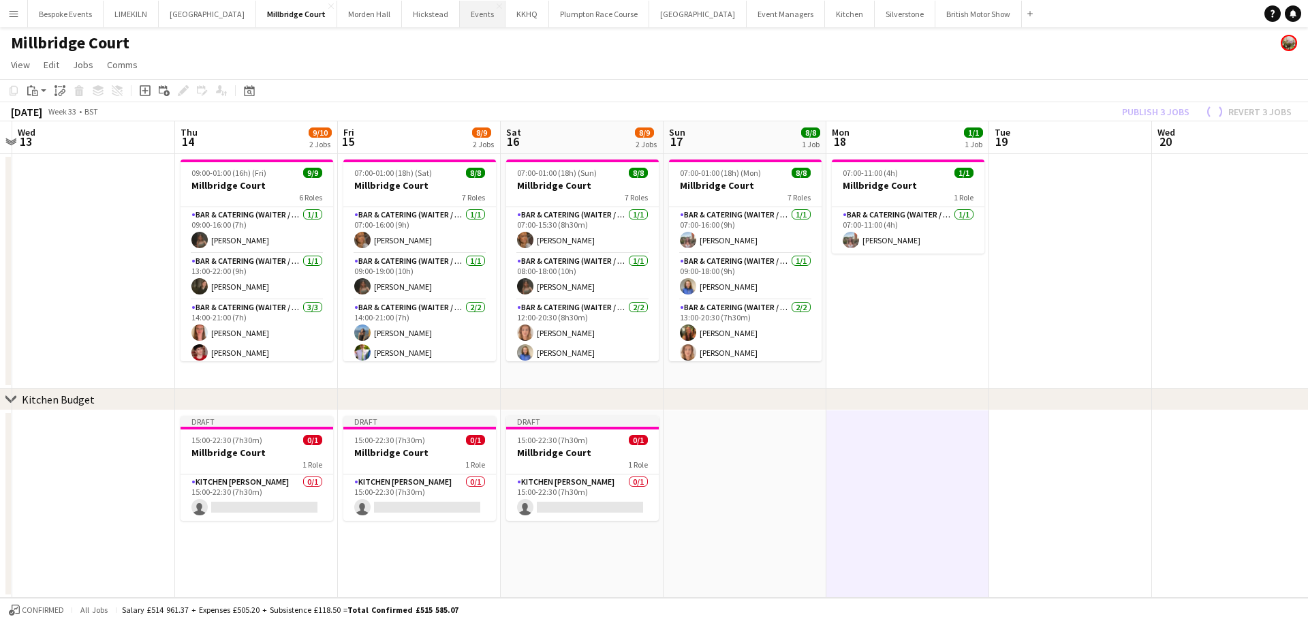
click at [460, 18] on button "Events Close" at bounding box center [483, 14] width 46 height 27
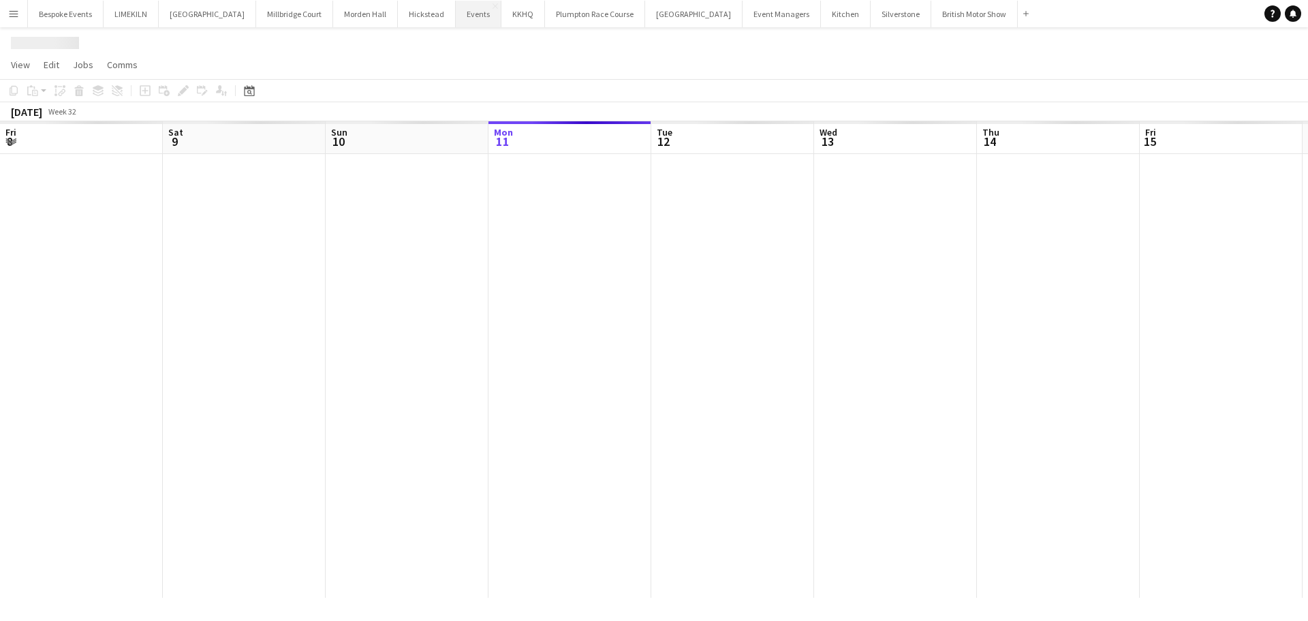
scroll to position [0, 326]
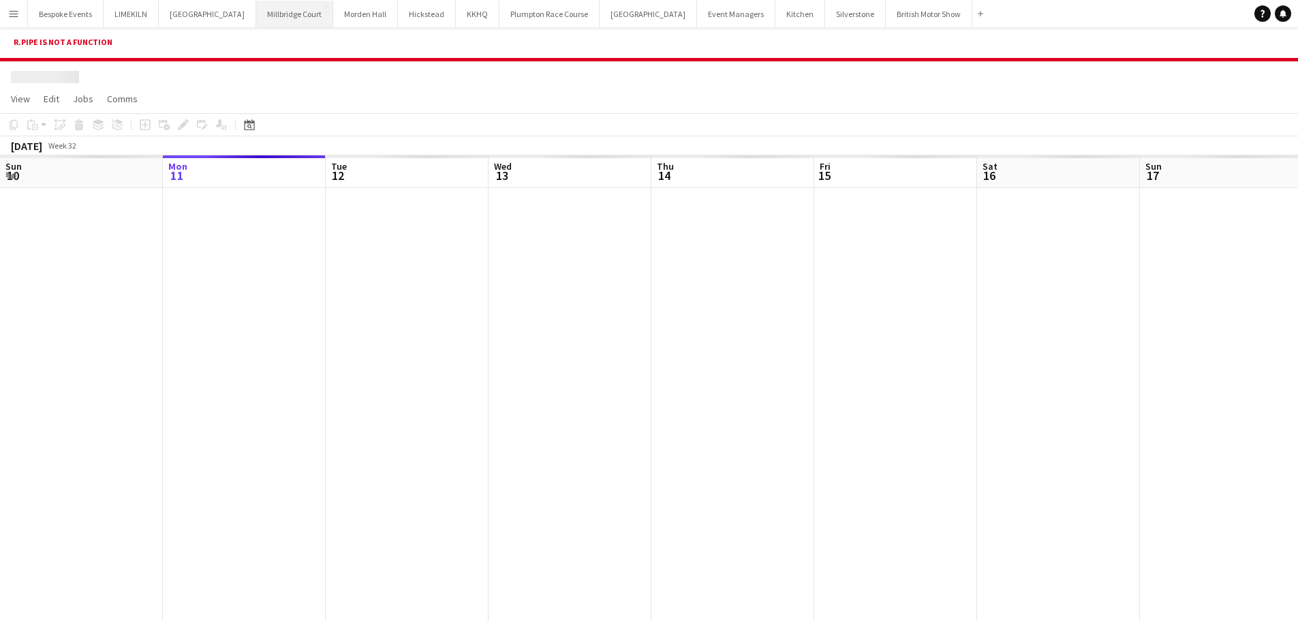
click at [261, 11] on button "[GEOGRAPHIC_DATA]" at bounding box center [294, 14] width 77 height 27
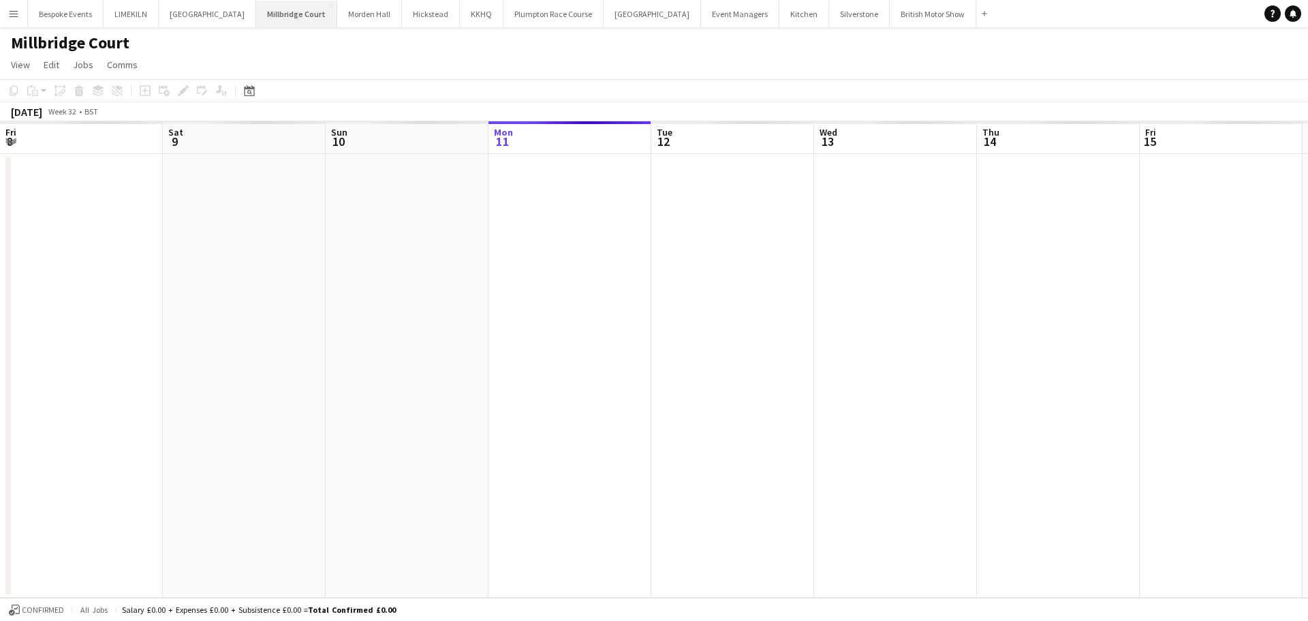
scroll to position [0, 326]
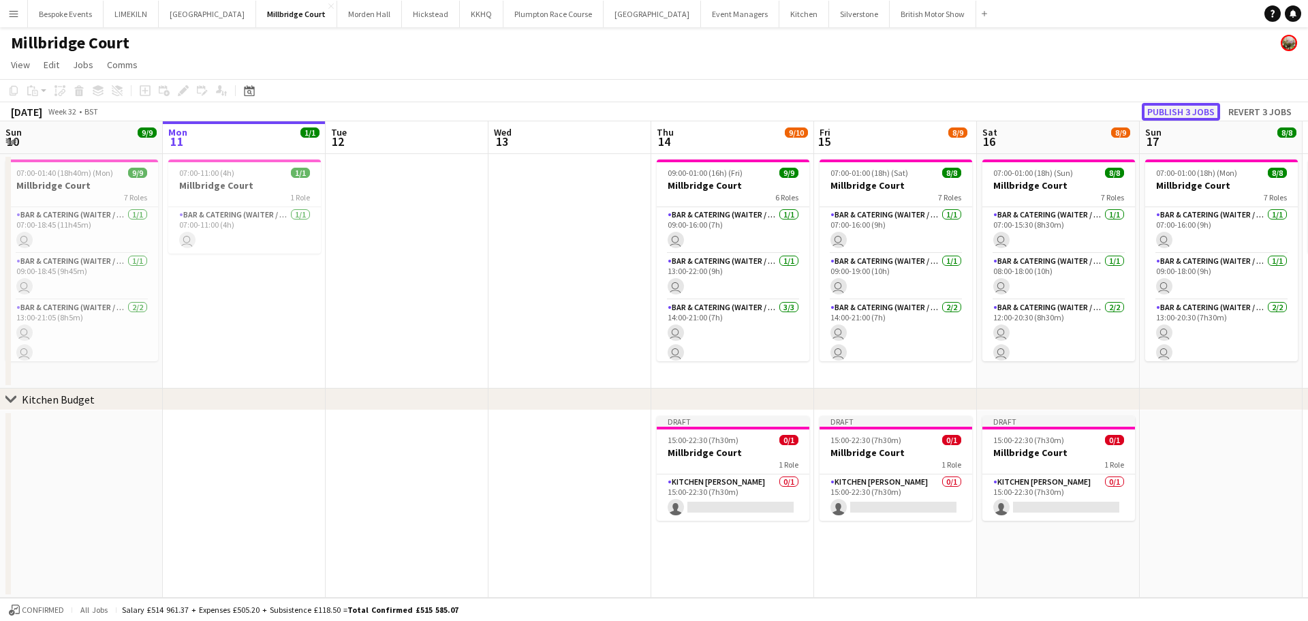
click at [1186, 106] on button "Publish 3 jobs" at bounding box center [1181, 112] width 78 height 18
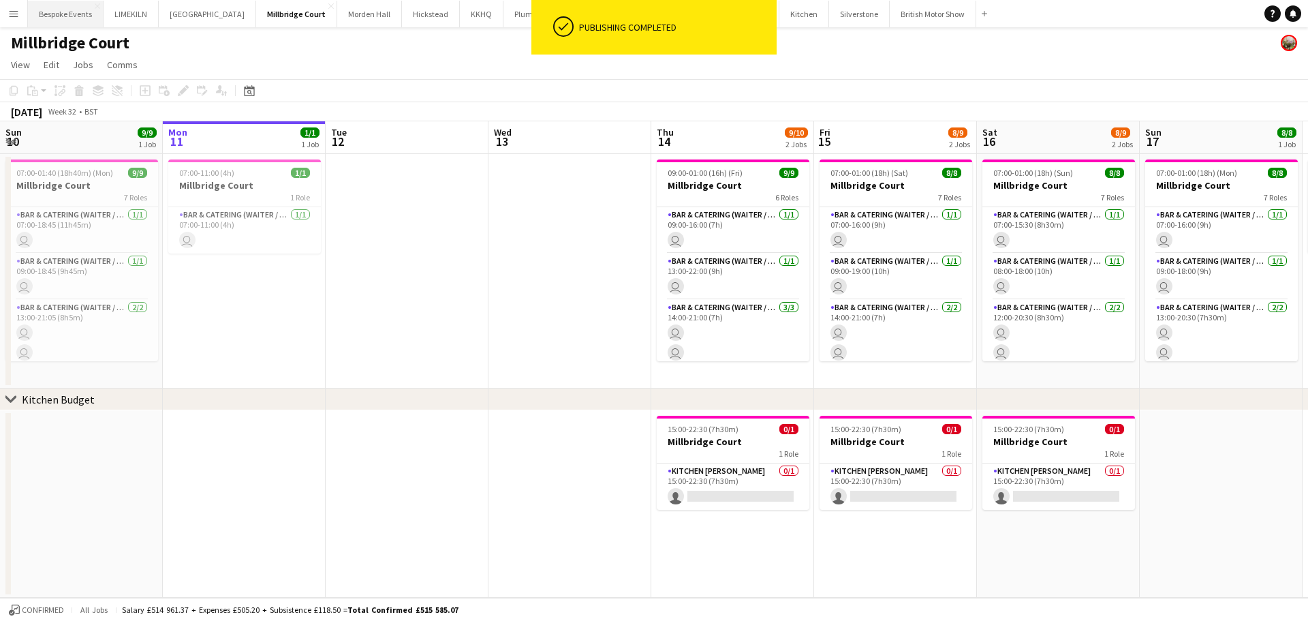
click at [82, 7] on button "Bespoke Events Close" at bounding box center [66, 14] width 76 height 27
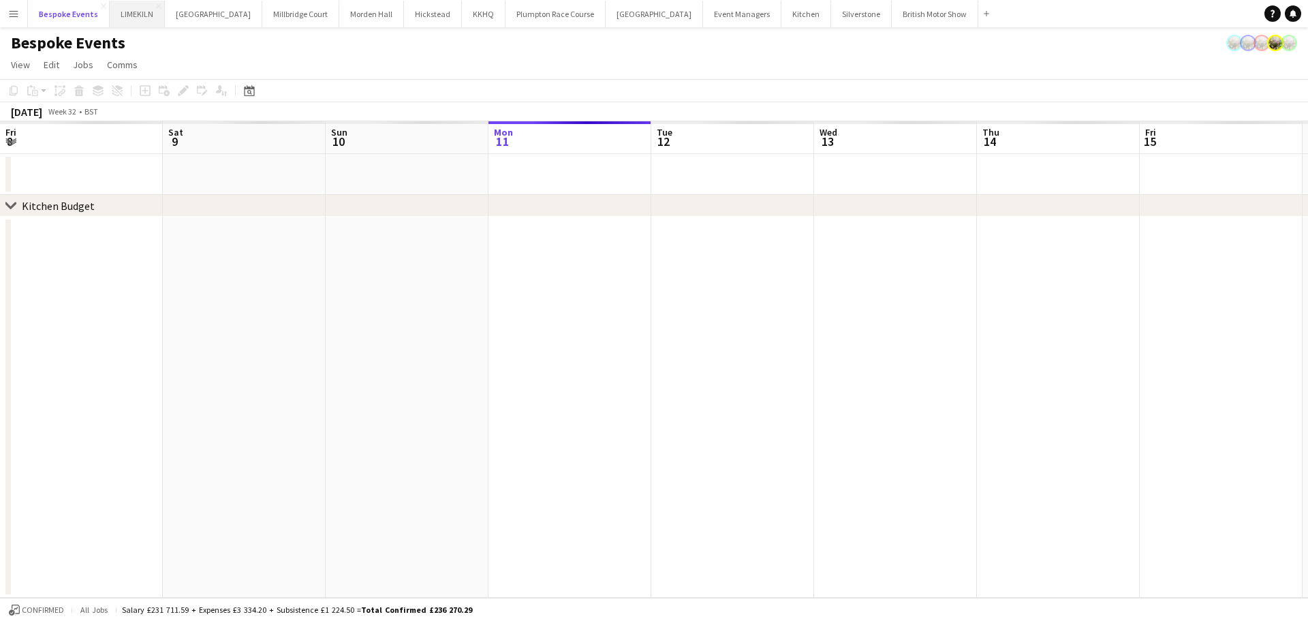
scroll to position [0, 326]
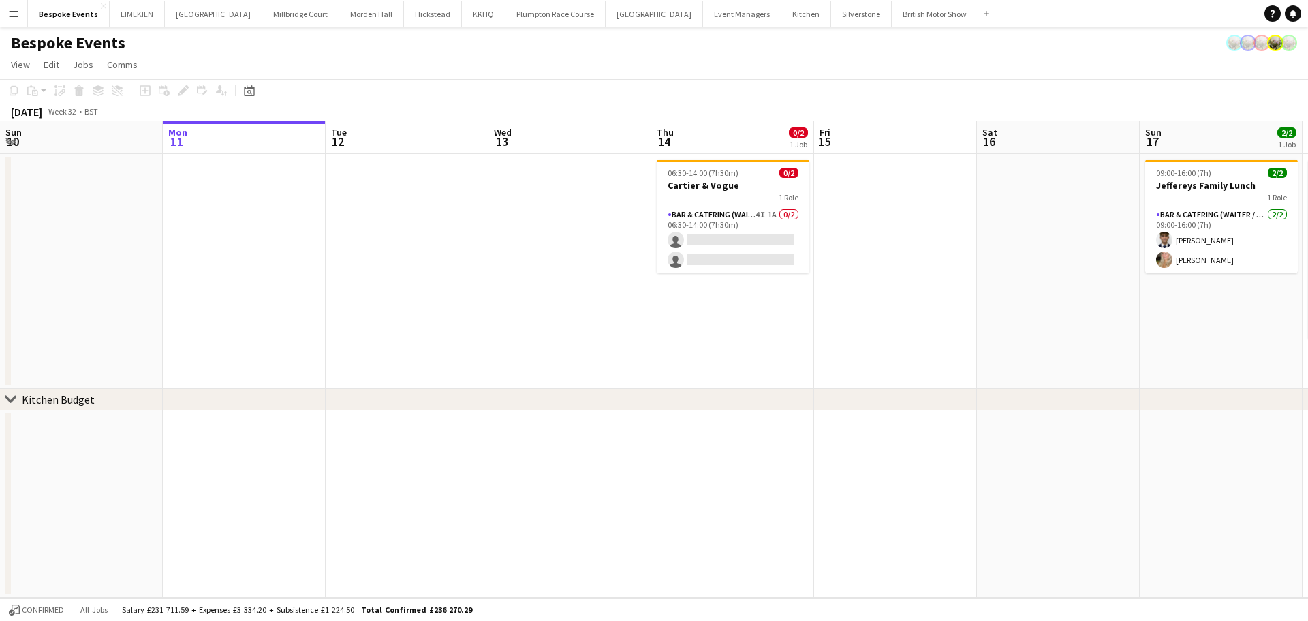
click at [978, 20] on div "Add" at bounding box center [986, 13] width 16 height 27
click at [984, 14] on app-icon "Add" at bounding box center [986, 13] width 5 height 5
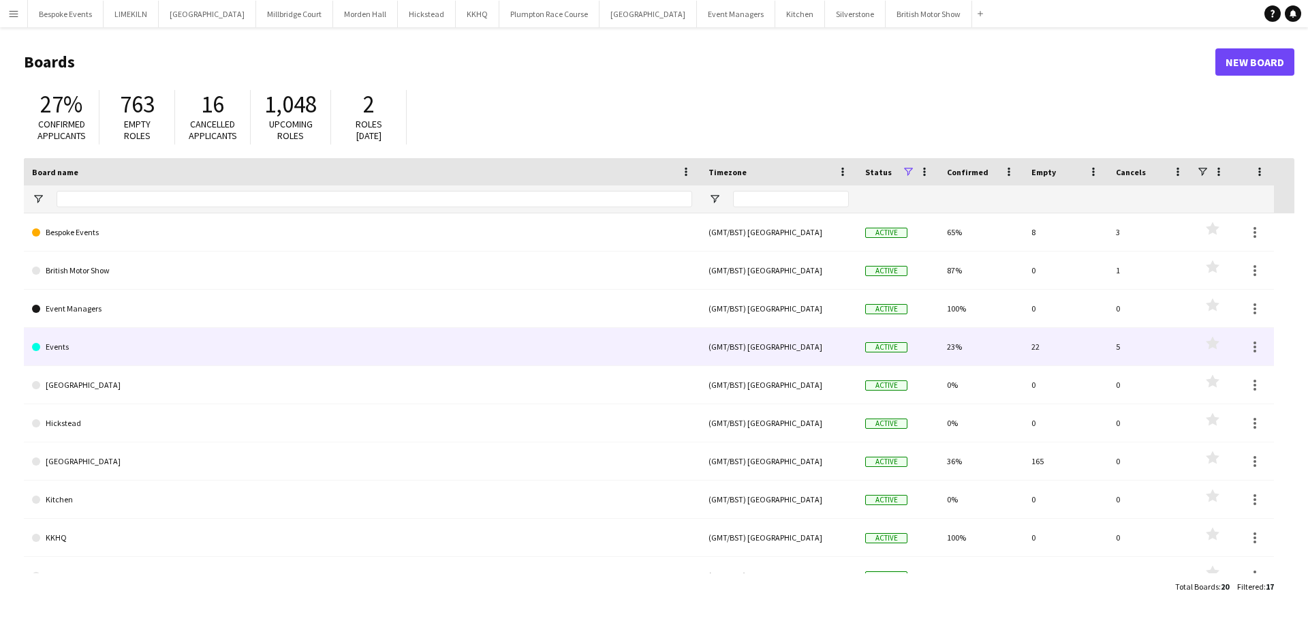
click at [176, 357] on link "Events" at bounding box center [362, 347] width 660 height 38
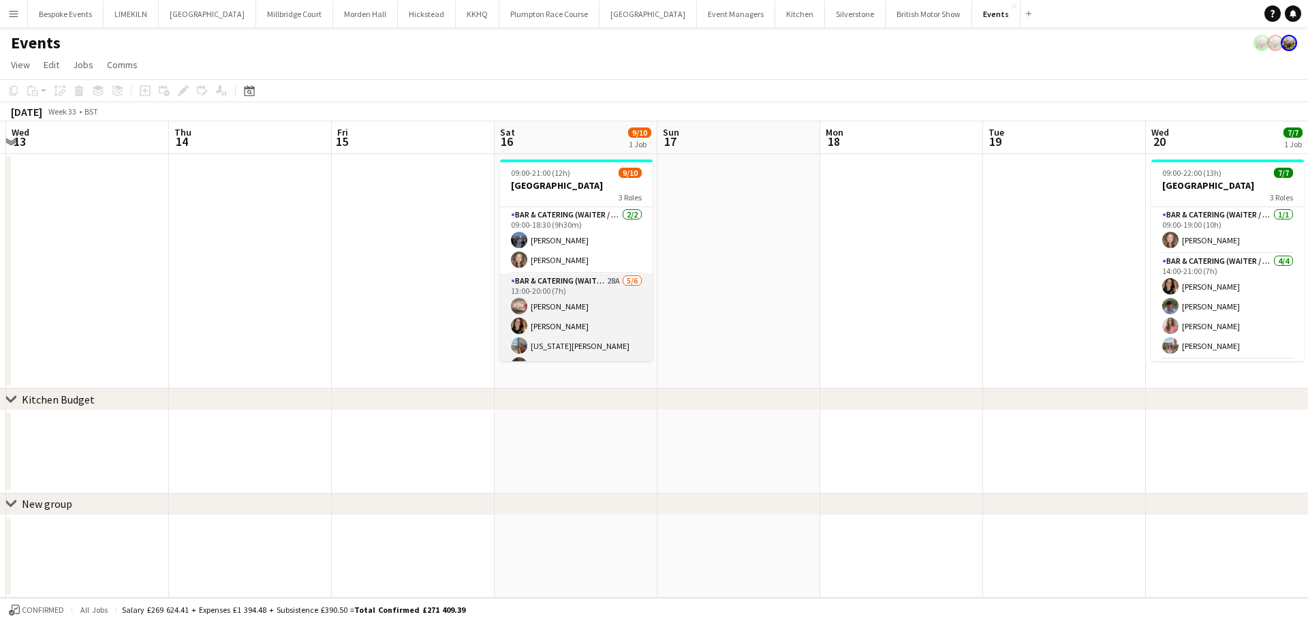
scroll to position [123, 0]
